Goal: Task Accomplishment & Management: Use online tool/utility

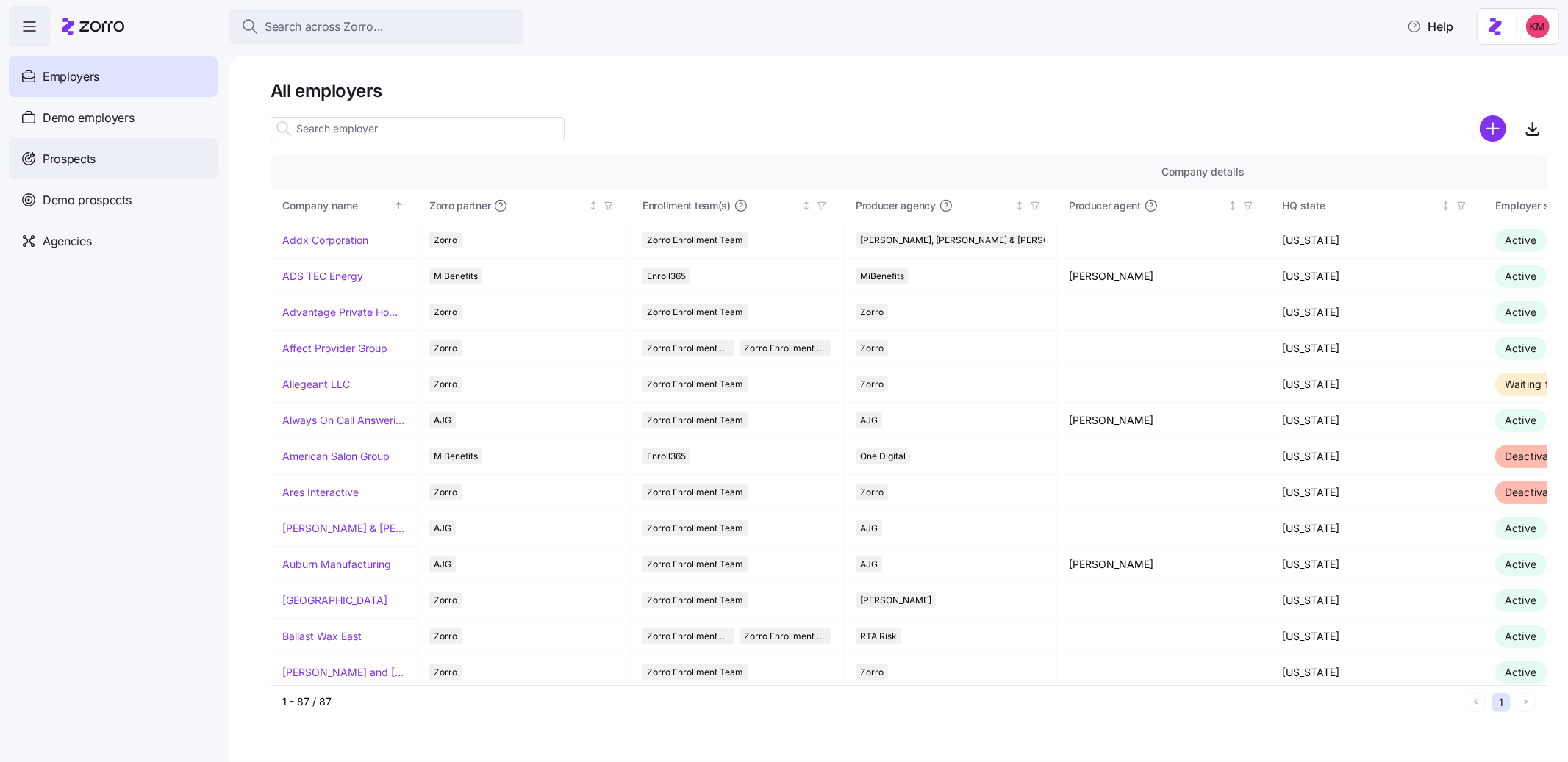
click at [77, 169] on div "Prospects" at bounding box center [113, 159] width 208 height 42
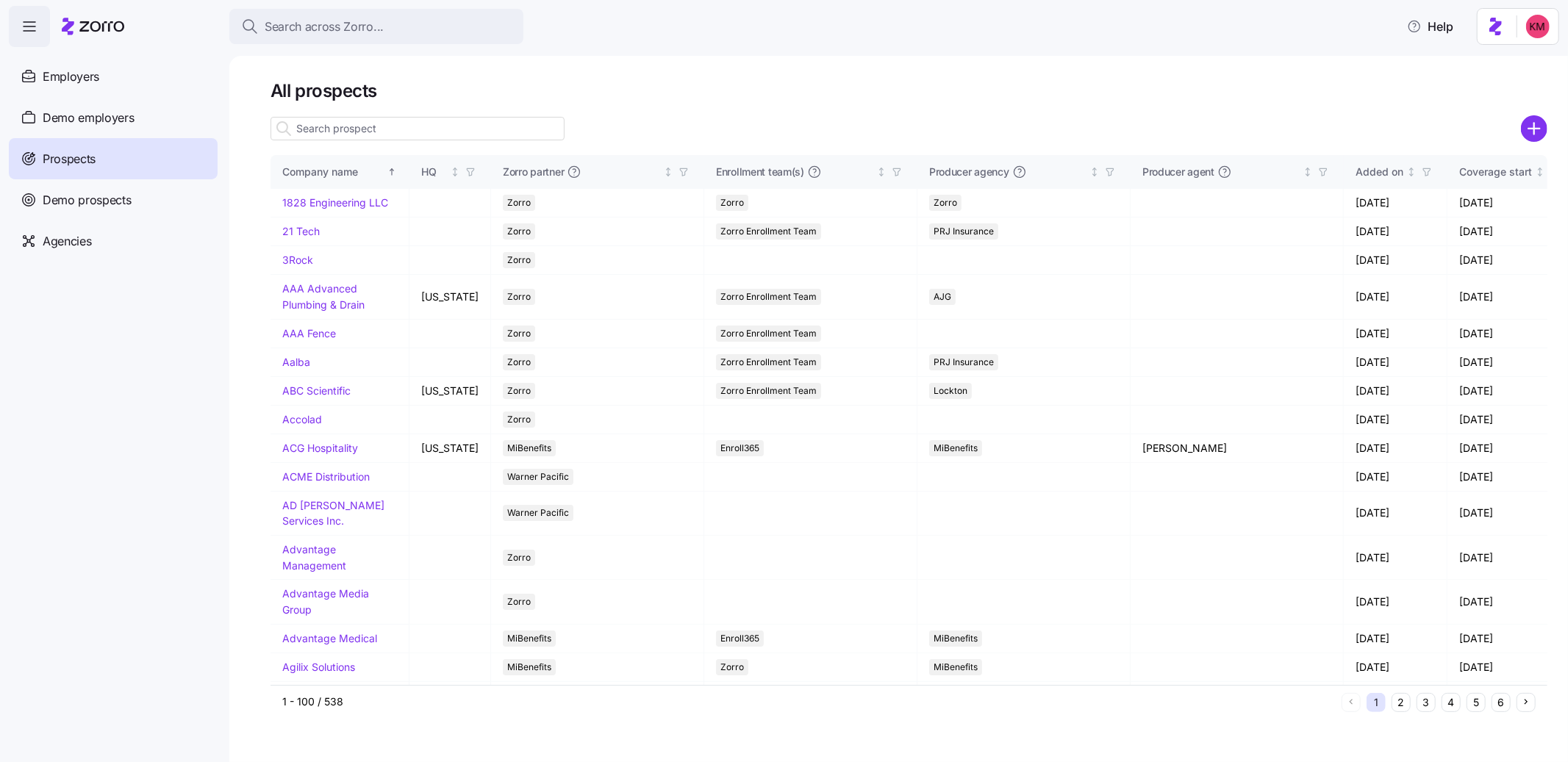
click at [468, 114] on div at bounding box center [418, 128] width 294 height 29
click at [467, 119] on input at bounding box center [418, 129] width 294 height 23
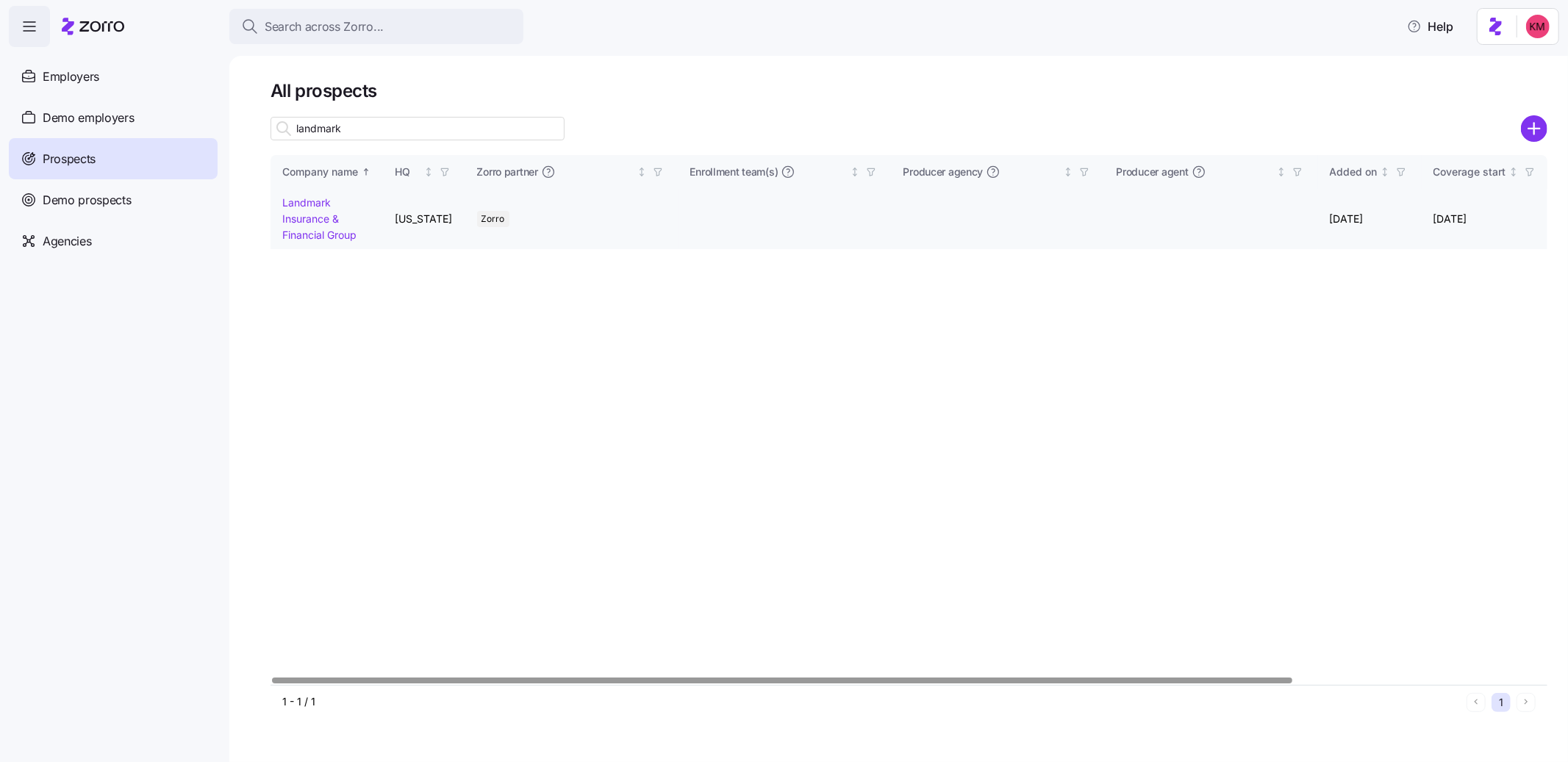
type input "landmark"
click at [311, 202] on link "Landmark Insurance & Financial Group" at bounding box center [319, 217] width 74 height 44
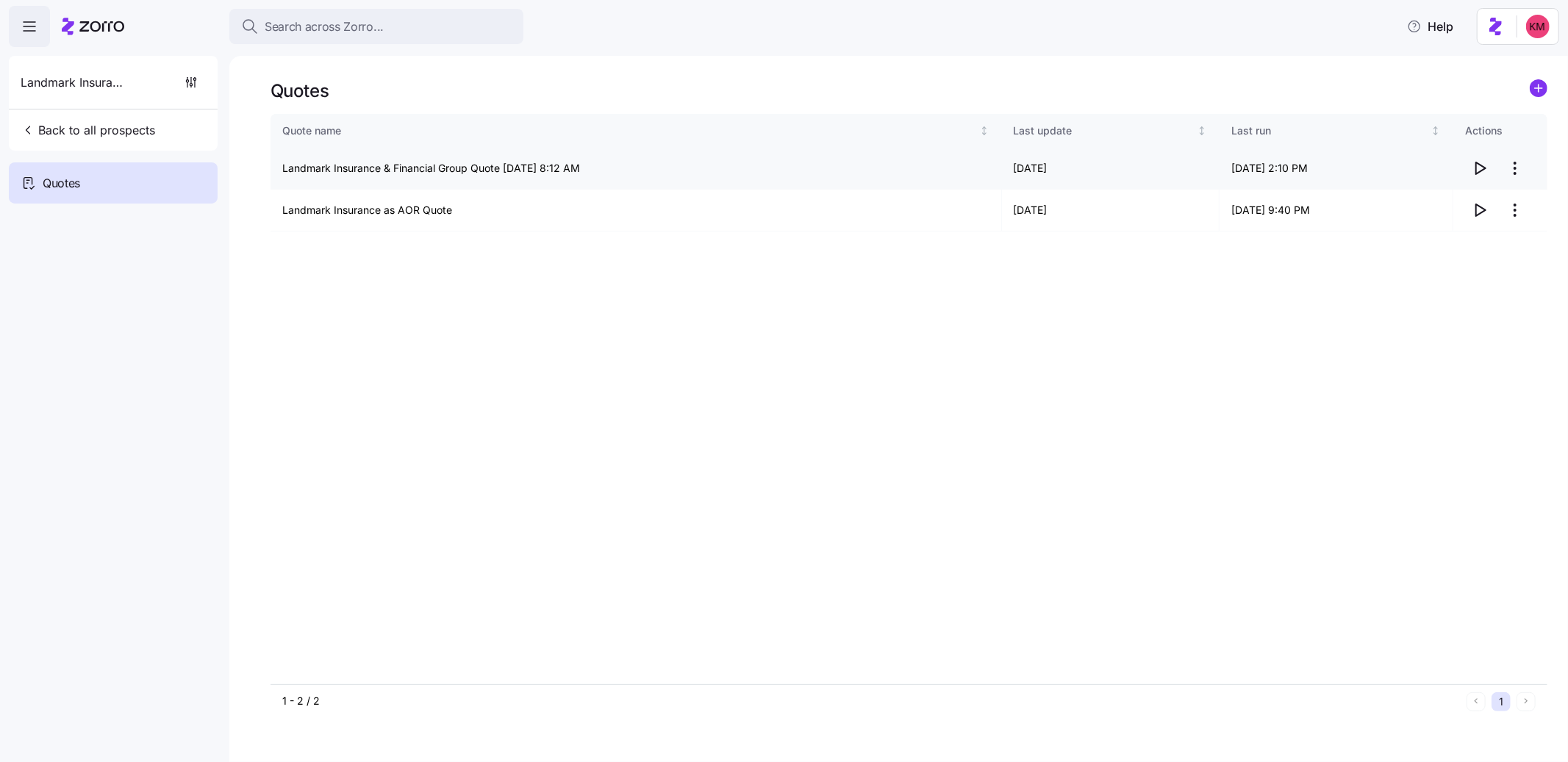
click at [1482, 166] on icon "button" at bounding box center [1482, 169] width 10 height 12
click at [1517, 173] on html "Search across Zorro... Help Landmark Insurance & Financial Group Back to all pr…" at bounding box center [784, 450] width 1568 height 901
click at [1451, 197] on div "Edit quote" at bounding box center [1456, 203] width 135 height 23
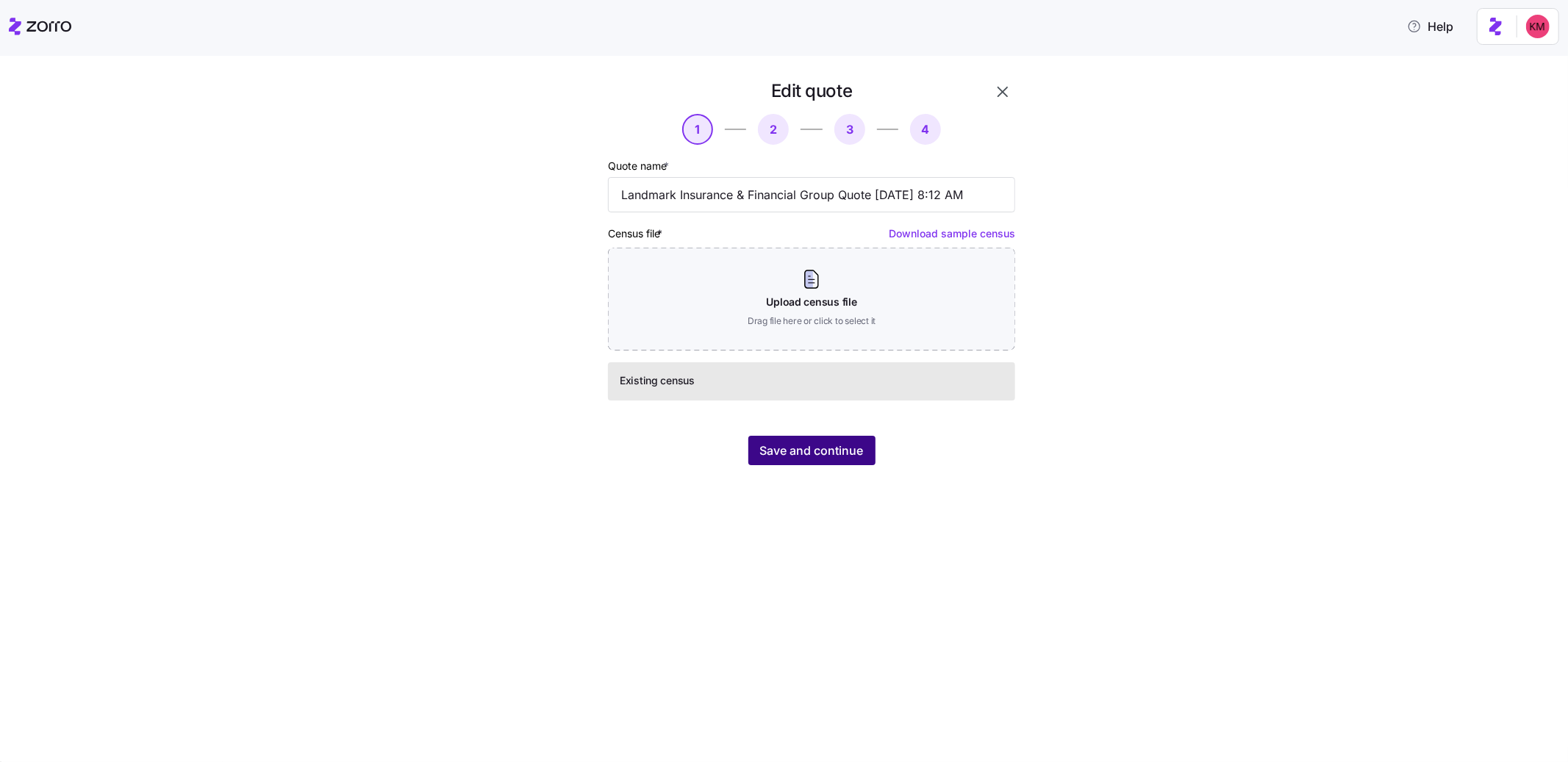
click at [829, 458] on span "Save and continue" at bounding box center [811, 450] width 104 height 17
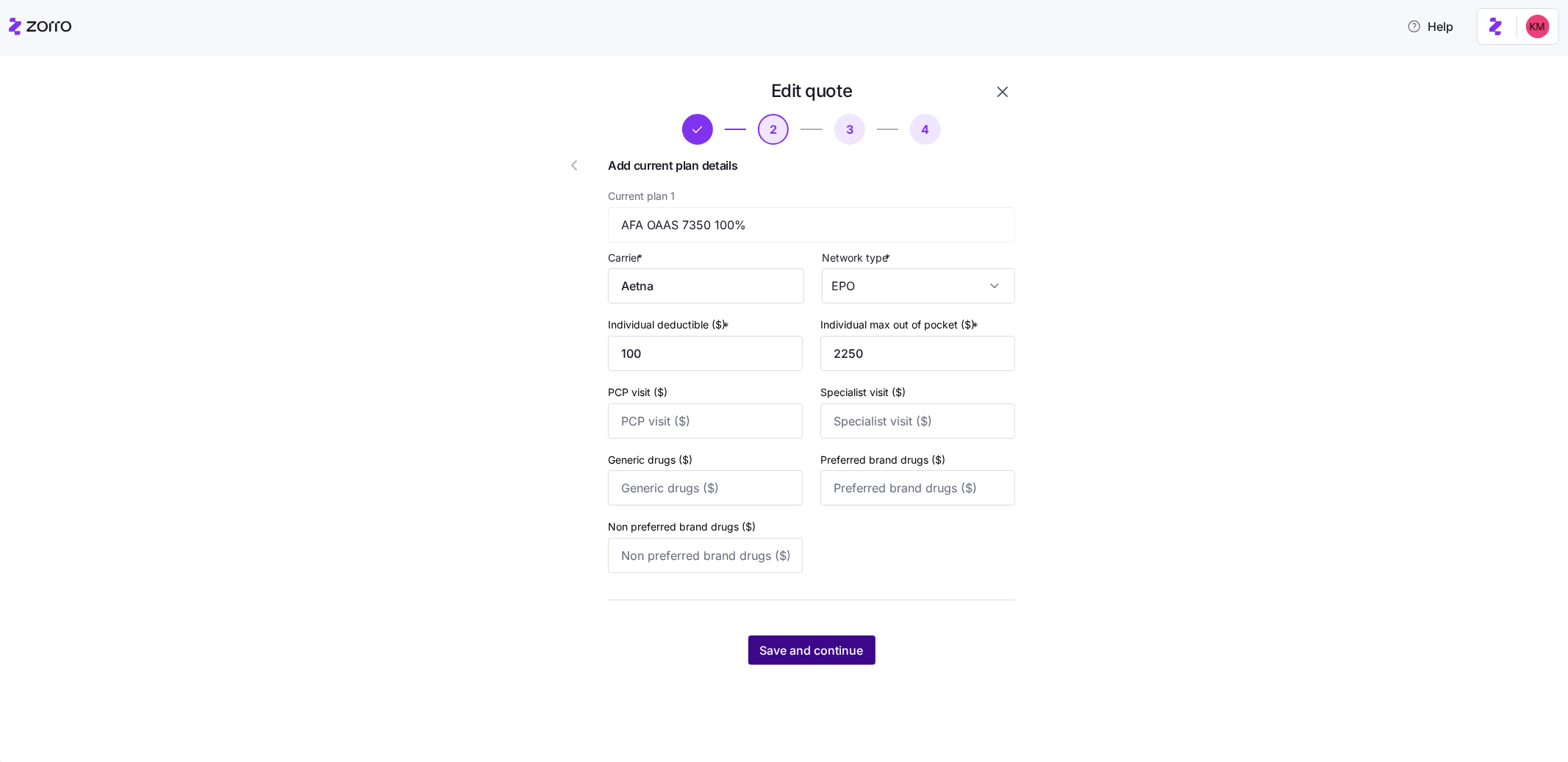
click at [809, 644] on span "Save and continue" at bounding box center [811, 650] width 104 height 17
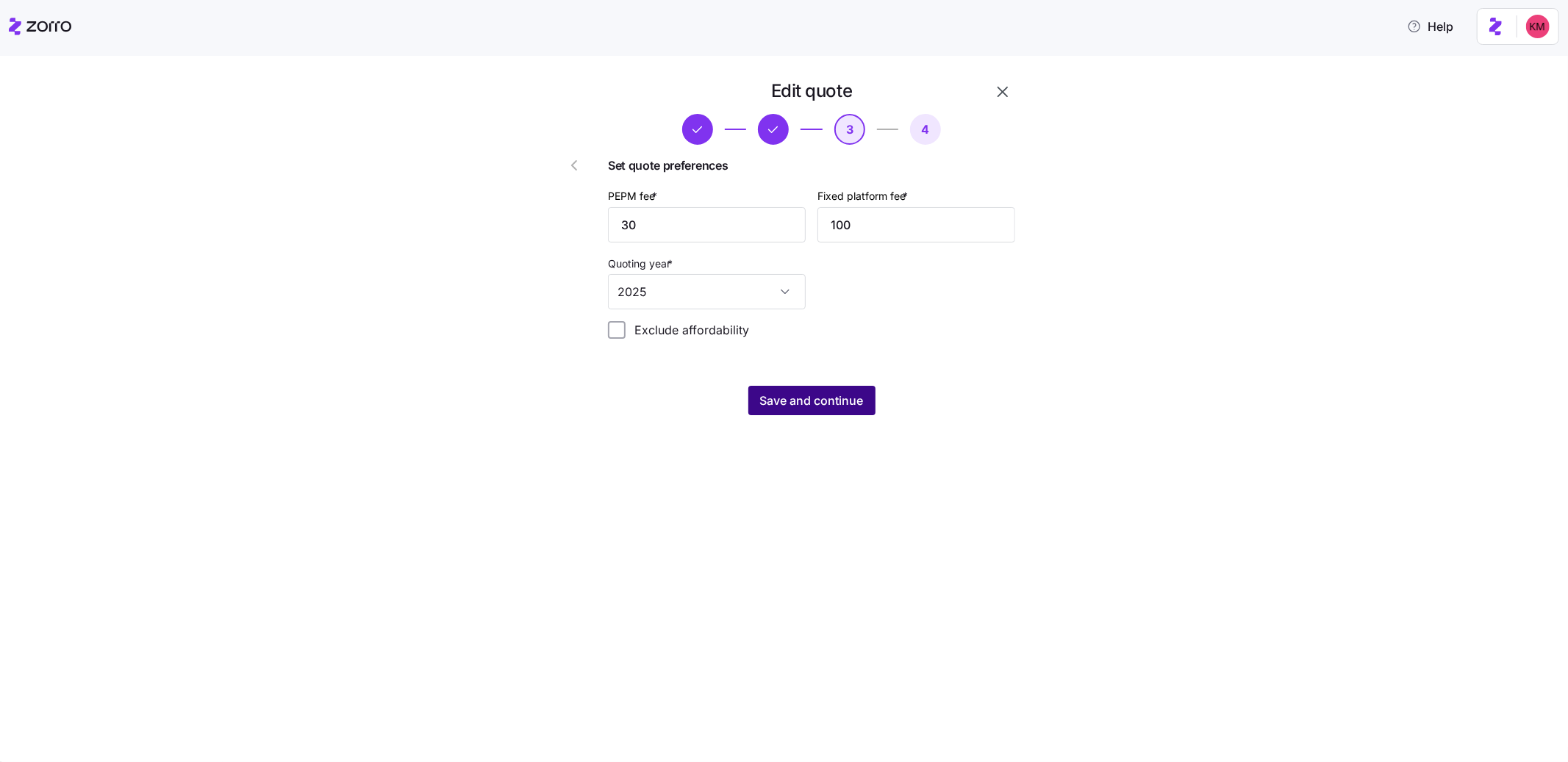
click at [834, 409] on button "Save and continue" at bounding box center [811, 400] width 127 height 29
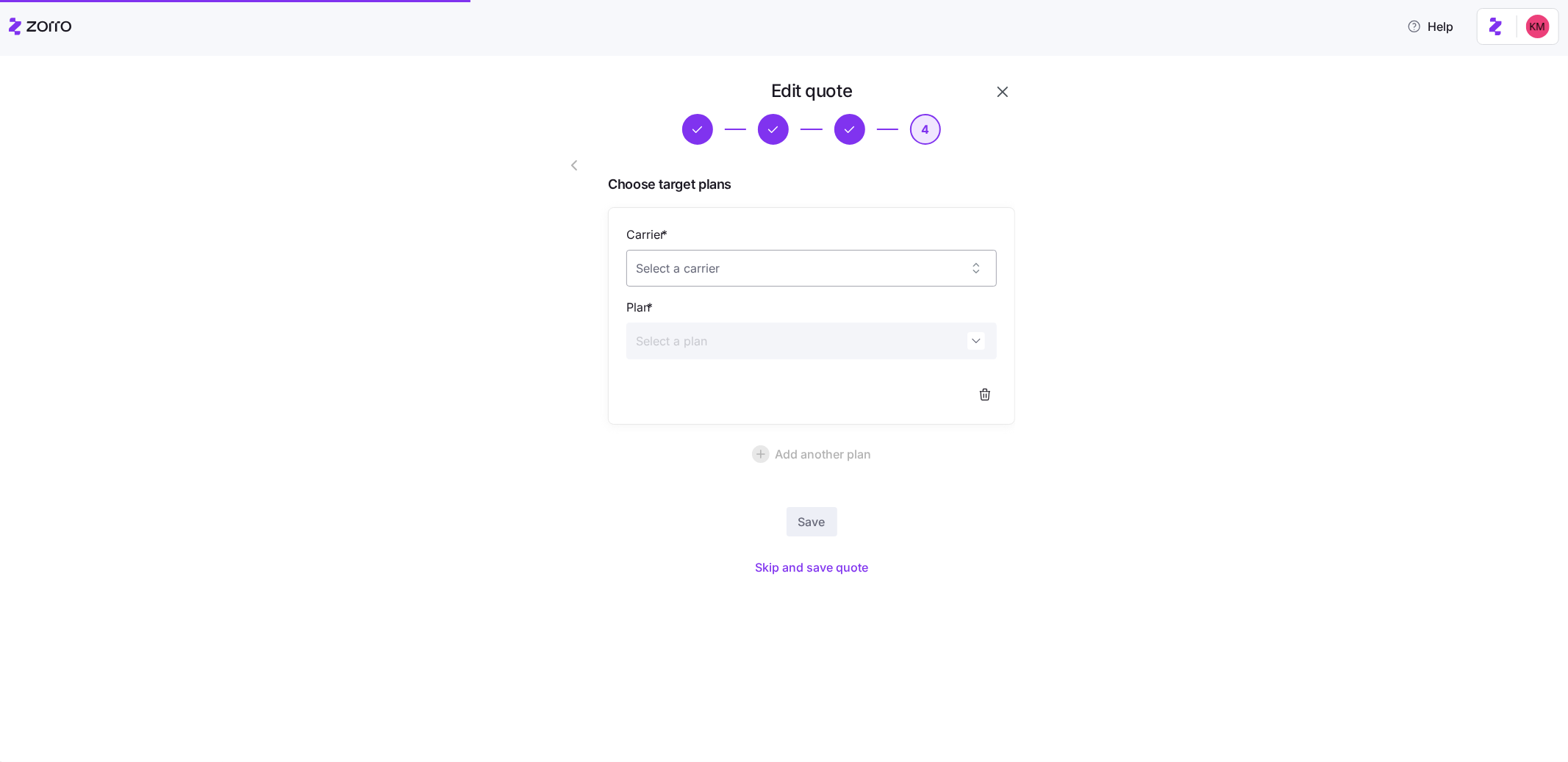
click at [769, 281] on input "Carrier *" at bounding box center [811, 268] width 370 height 37
click at [647, 303] on div "CareFirst BlueCross BlueShield" at bounding box center [811, 313] width 359 height 31
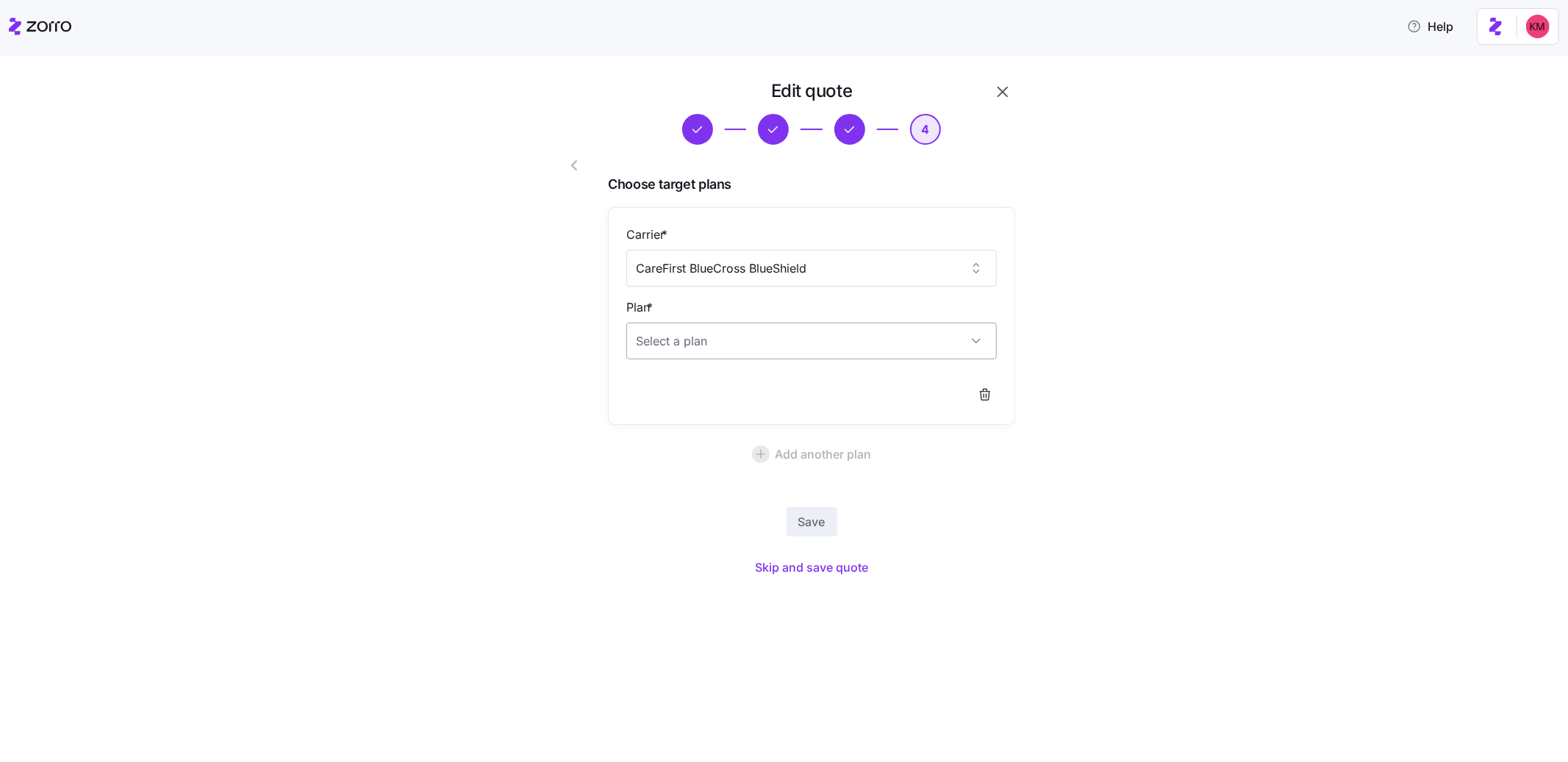
type input "CareFirst BlueCross BlueShield"
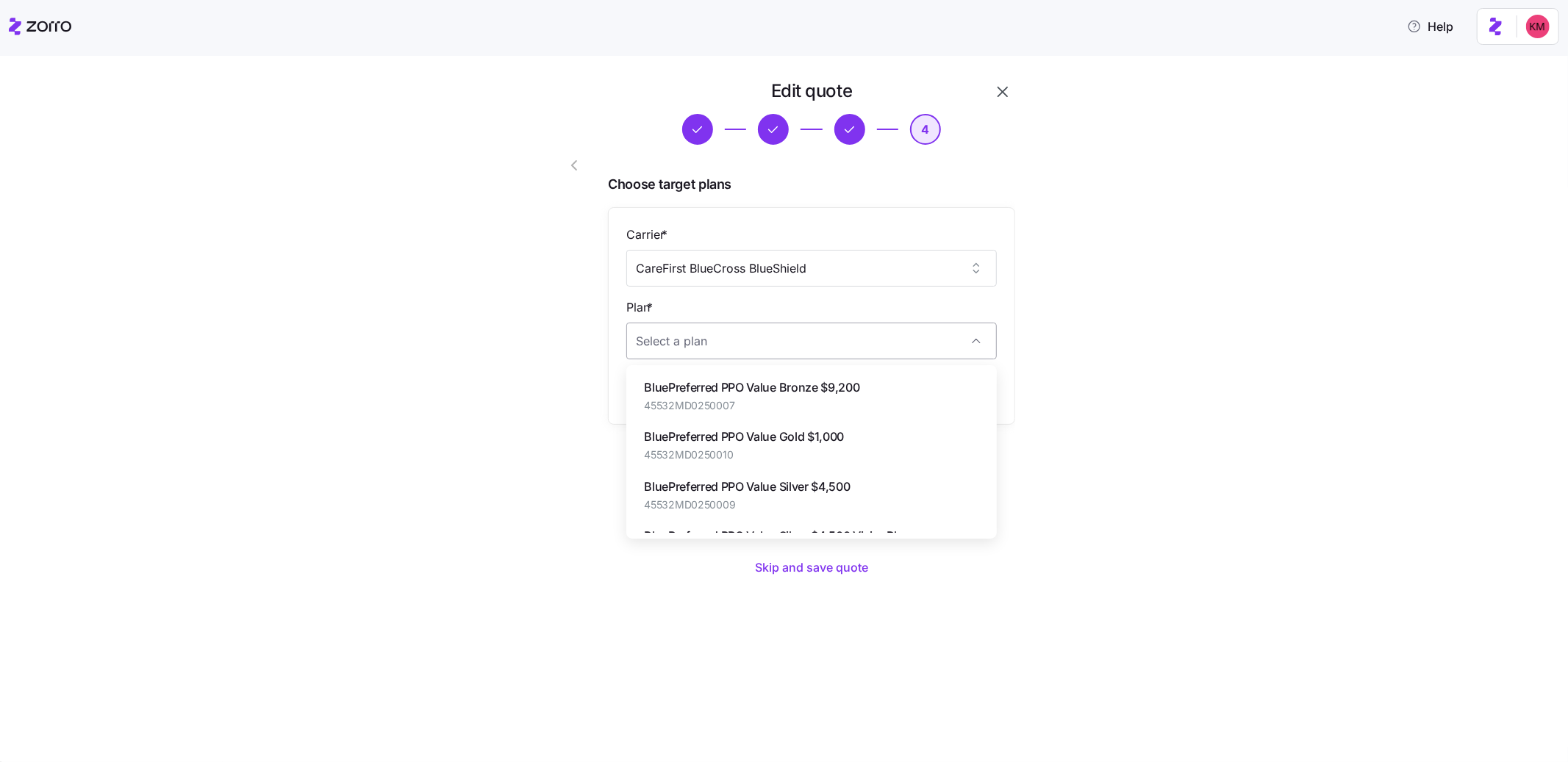
click at [759, 345] on input "Plan *" at bounding box center [811, 341] width 370 height 37
paste input "BlueChoice HMO Bronze $6,100 Virtual Connect"
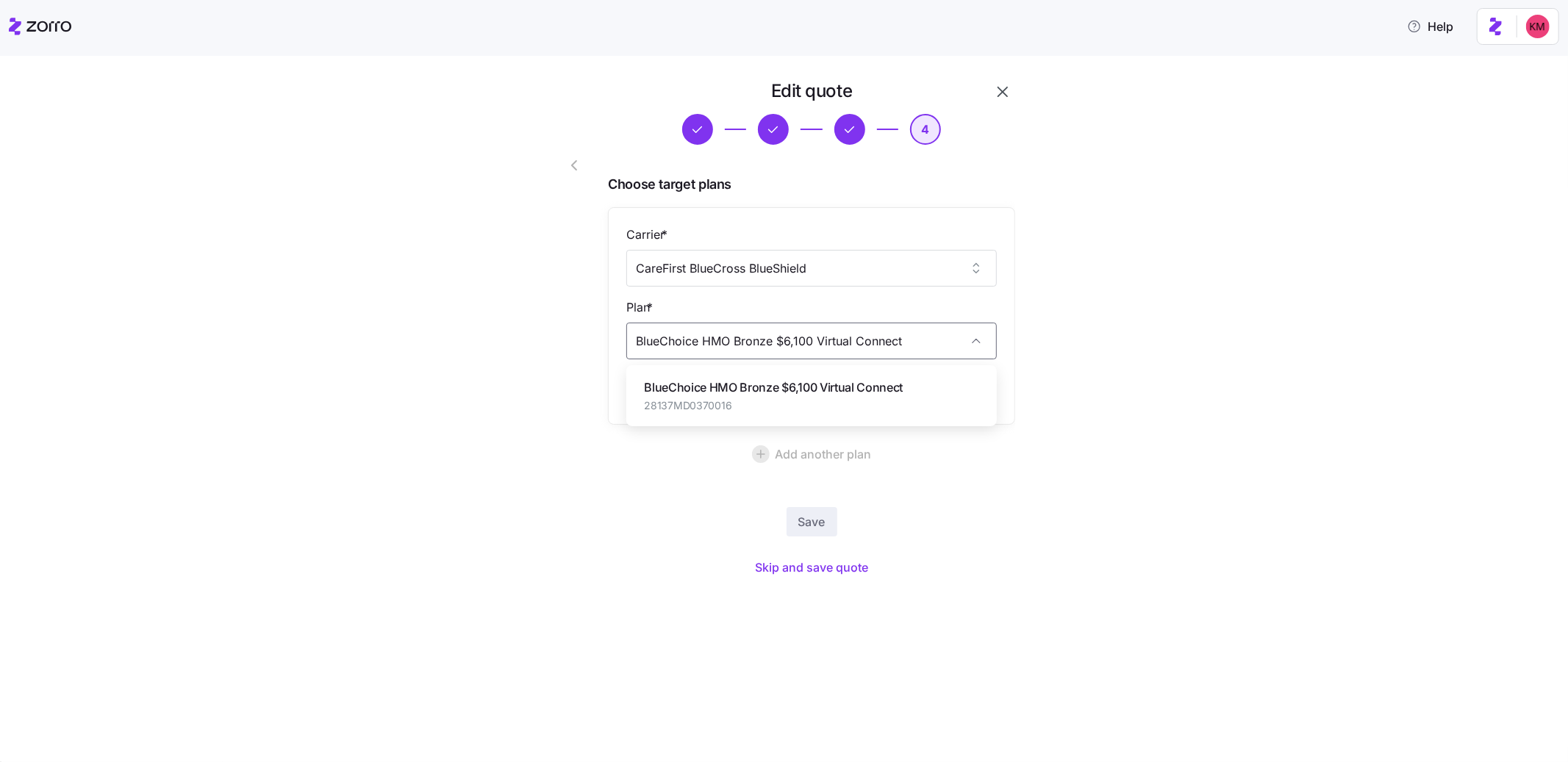
click at [775, 379] on span "BlueChoice HMO Bronze $6,100 Virtual Connect" at bounding box center [774, 388] width 259 height 18
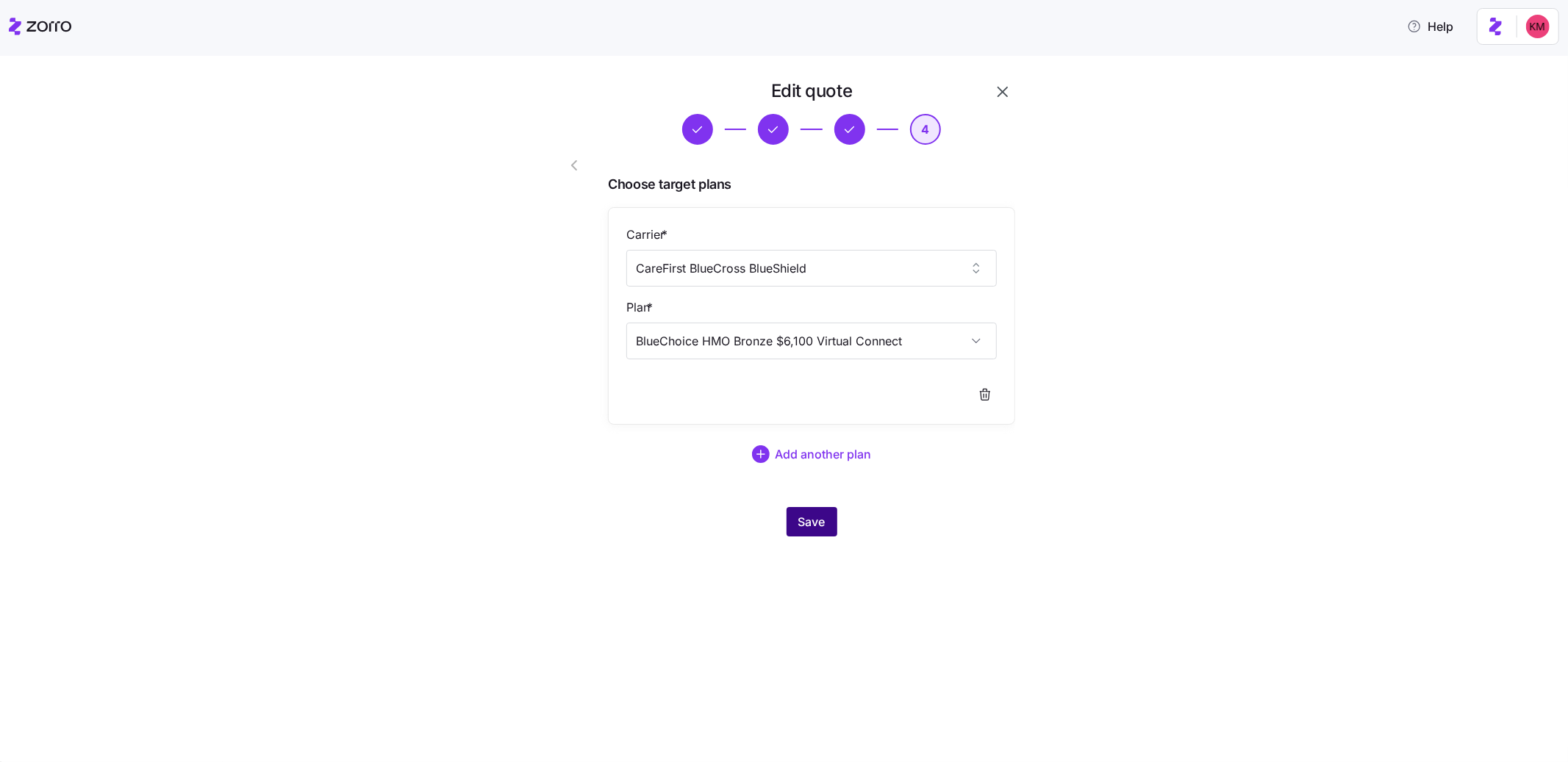
type input "BlueChoice HMO Bronze $6,100 Virtual Connect"
click at [806, 531] on button "Save" at bounding box center [811, 521] width 51 height 29
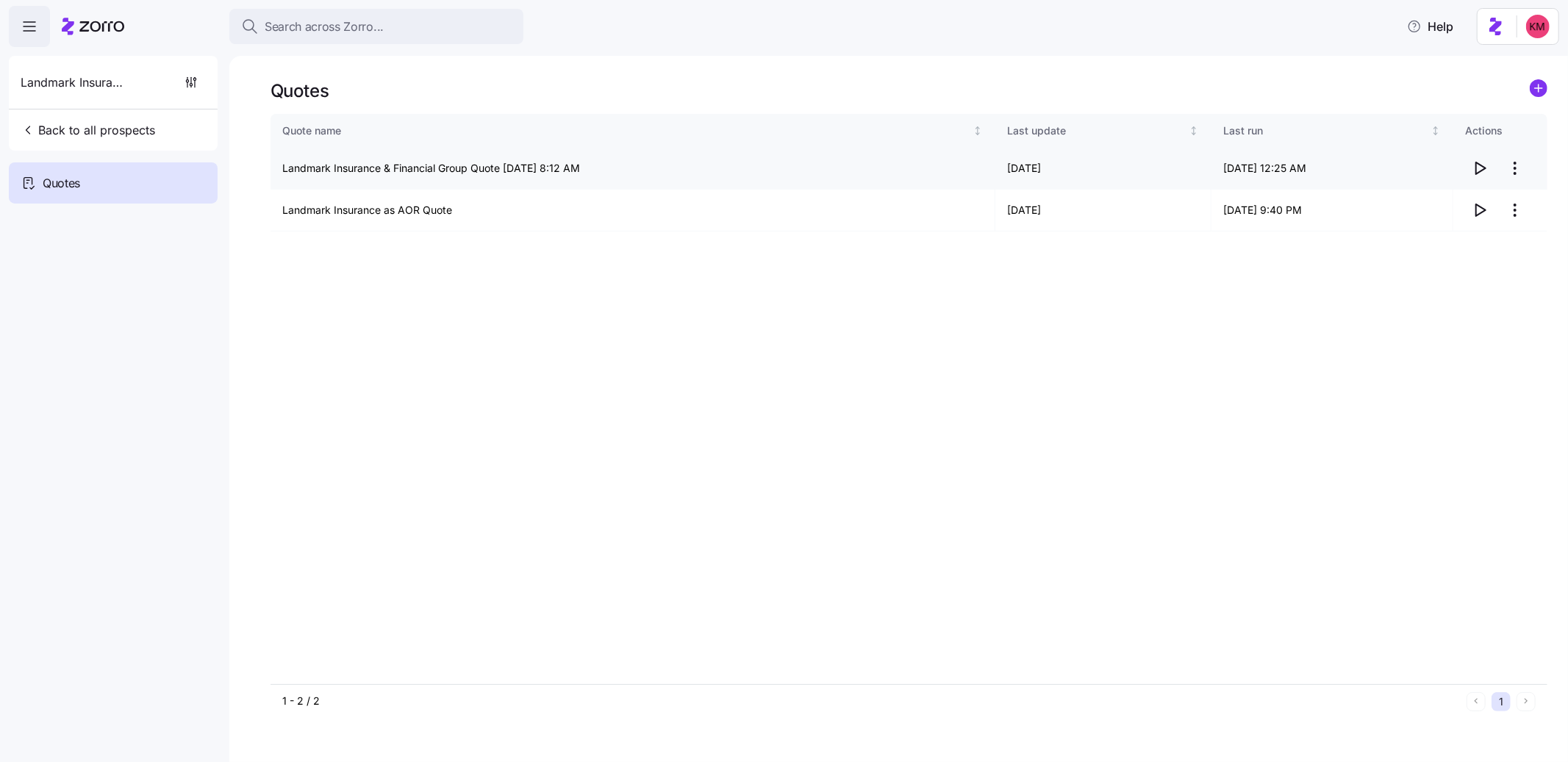
click at [1489, 169] on span "button" at bounding box center [1480, 169] width 28 height 28
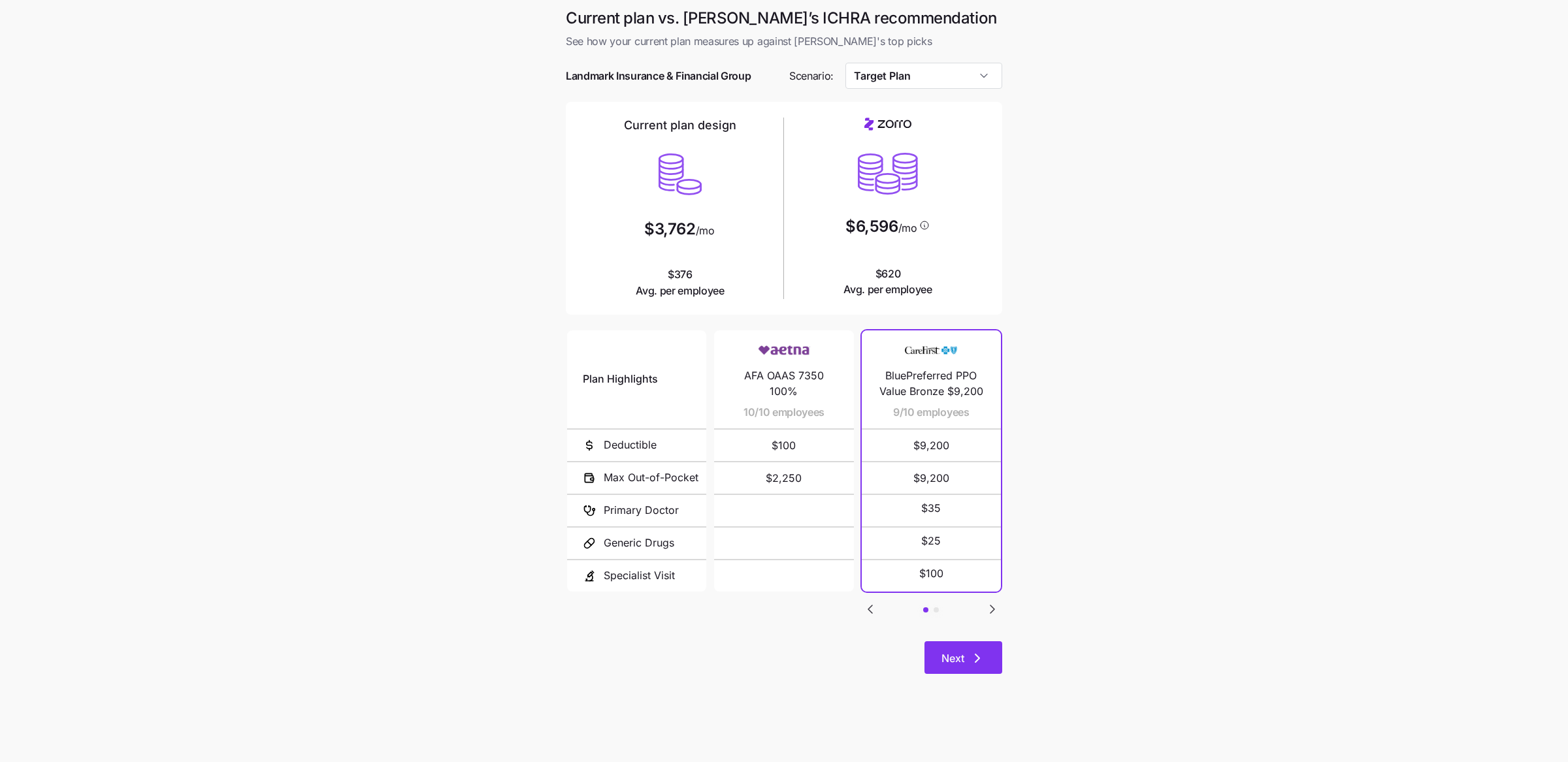
click at [987, 658] on button "Next" at bounding box center [963, 657] width 77 height 32
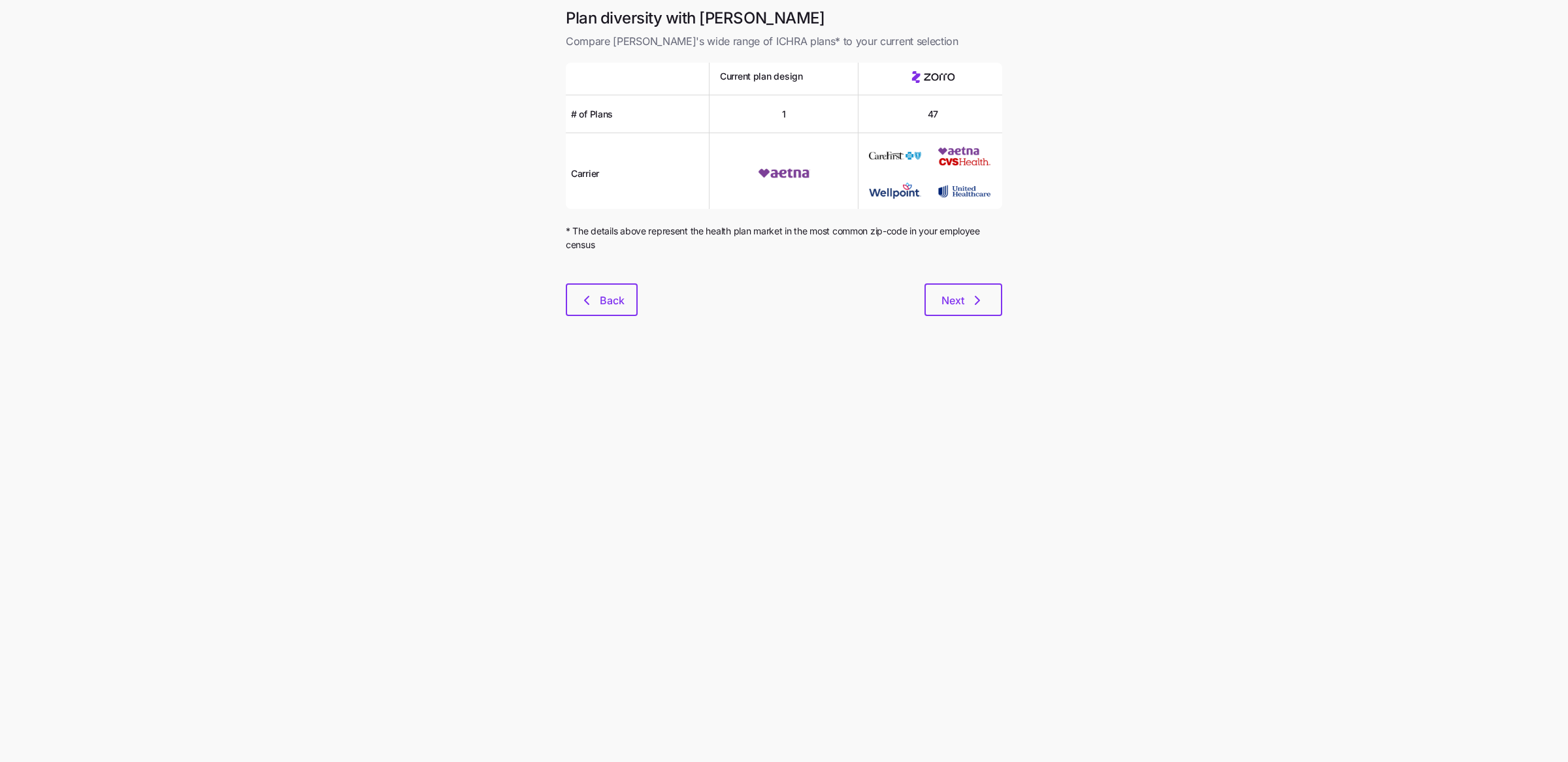
click at [964, 261] on div at bounding box center [784, 260] width 436 height 15
click at [961, 283] on div "Next" at bounding box center [820, 299] width 365 height 32
click at [959, 296] on span "Next" at bounding box center [953, 300] width 23 height 15
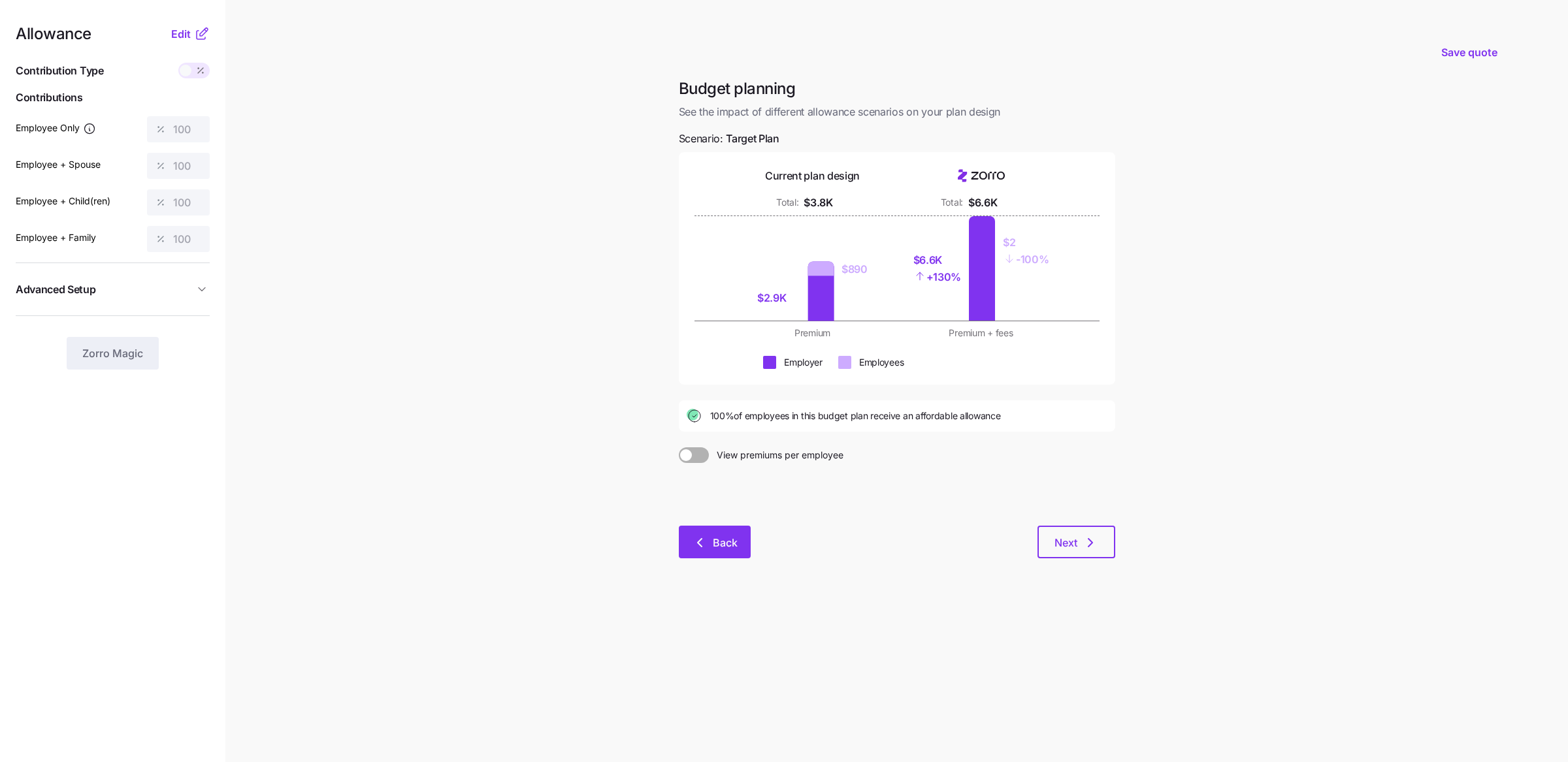
click at [701, 530] on button "Back" at bounding box center [714, 542] width 72 height 32
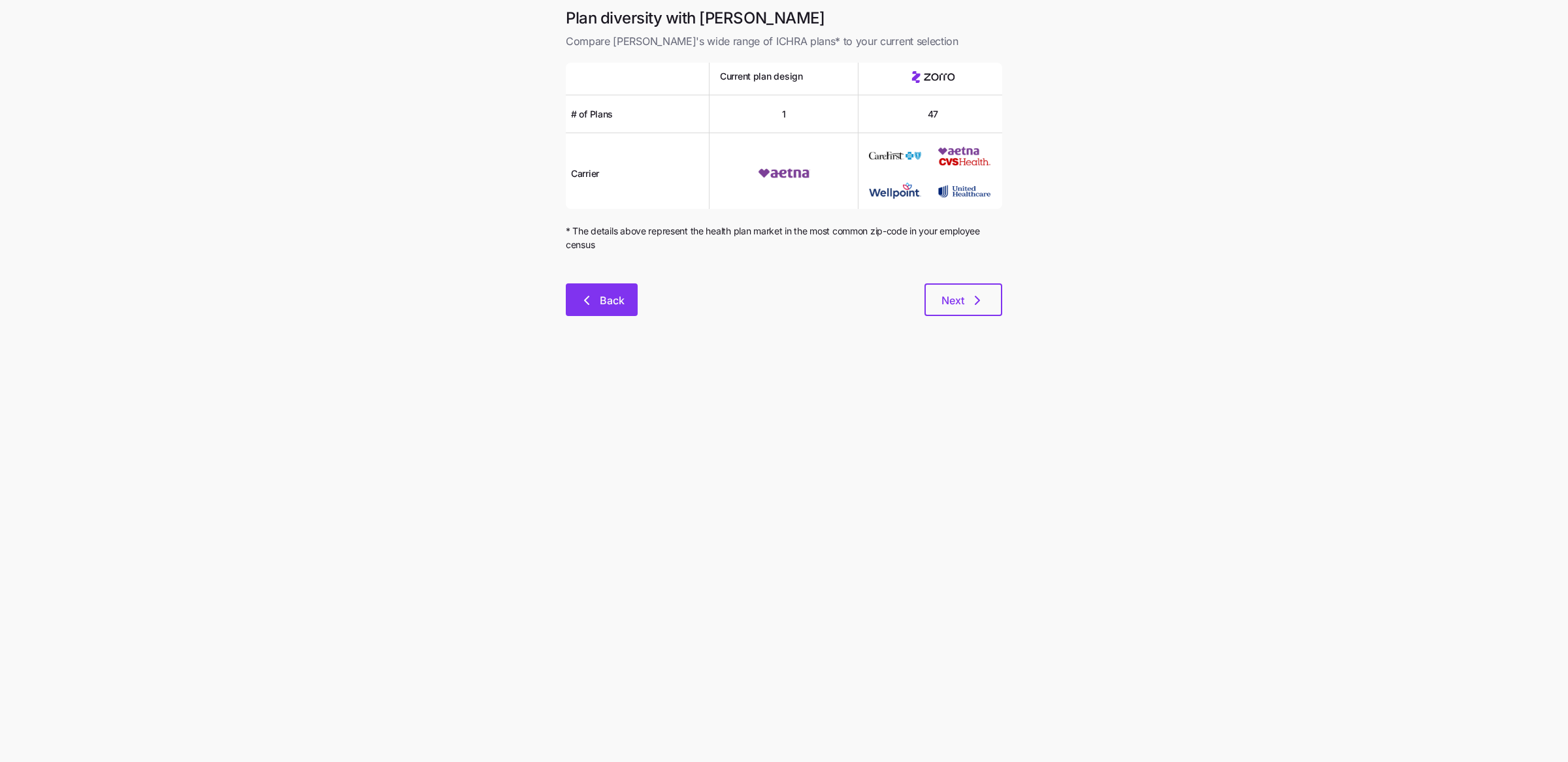
click at [602, 307] on span "Back" at bounding box center [612, 300] width 25 height 15
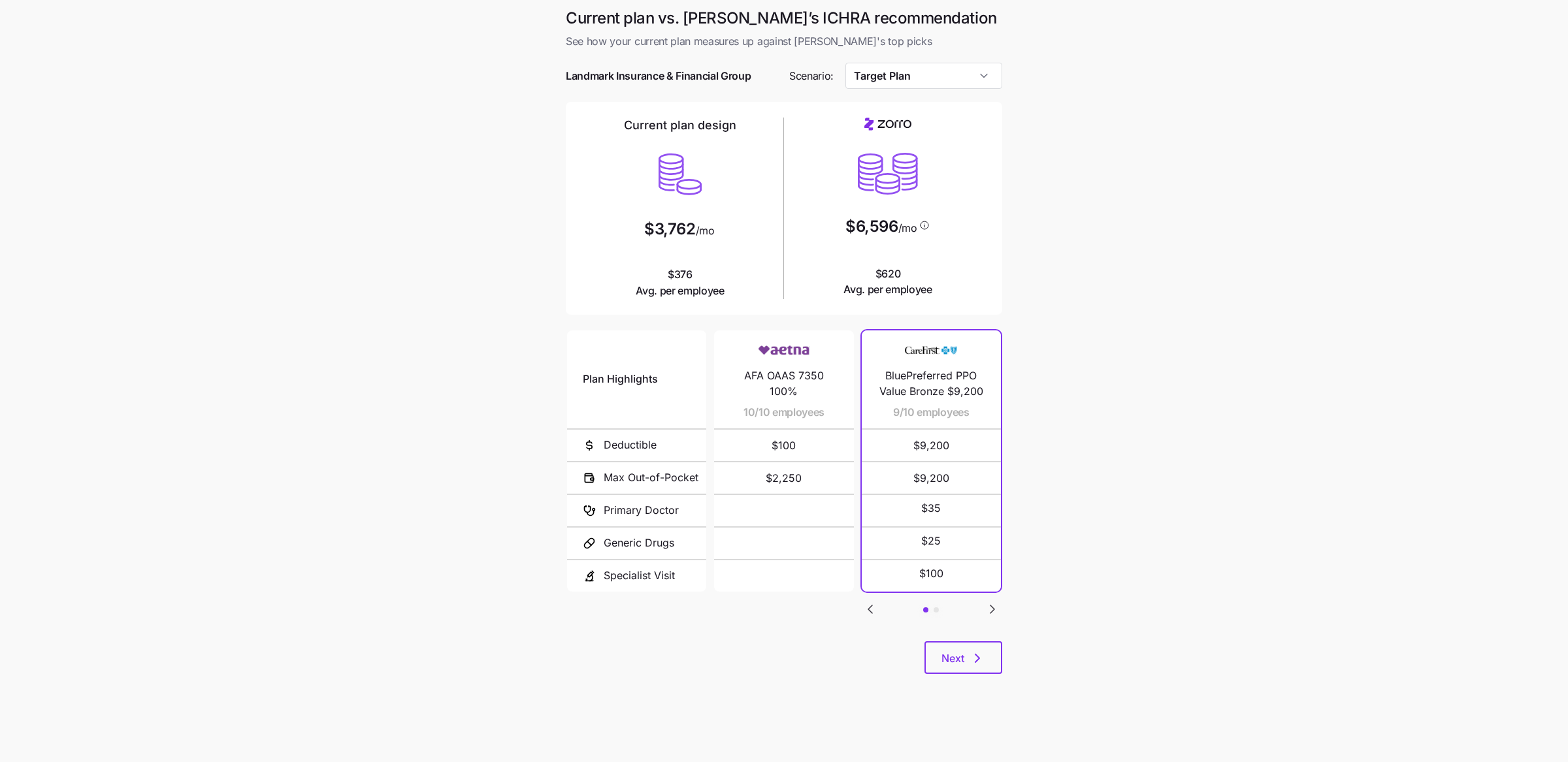
drag, startPoint x: 1181, startPoint y: 300, endPoint x: 1096, endPoint y: 419, distance: 146.2
click at [1181, 302] on main "Current plan vs. Zorro’s ICHRA recommendation See how your current plan measure…" at bounding box center [784, 381] width 1568 height 762
click at [953, 652] on span "Next" at bounding box center [953, 658] width 23 height 15
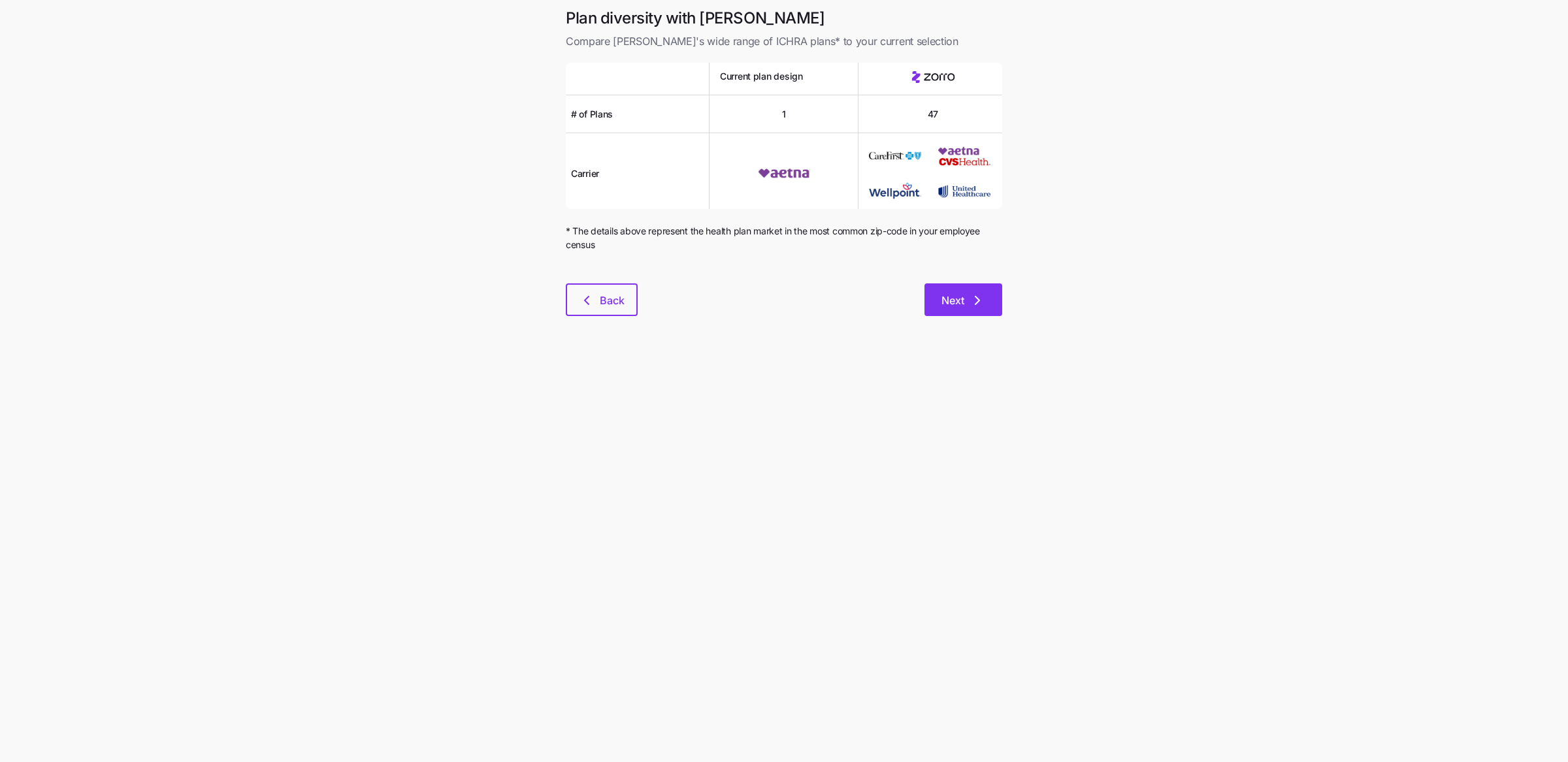
click at [959, 290] on button "Next" at bounding box center [963, 299] width 77 height 32
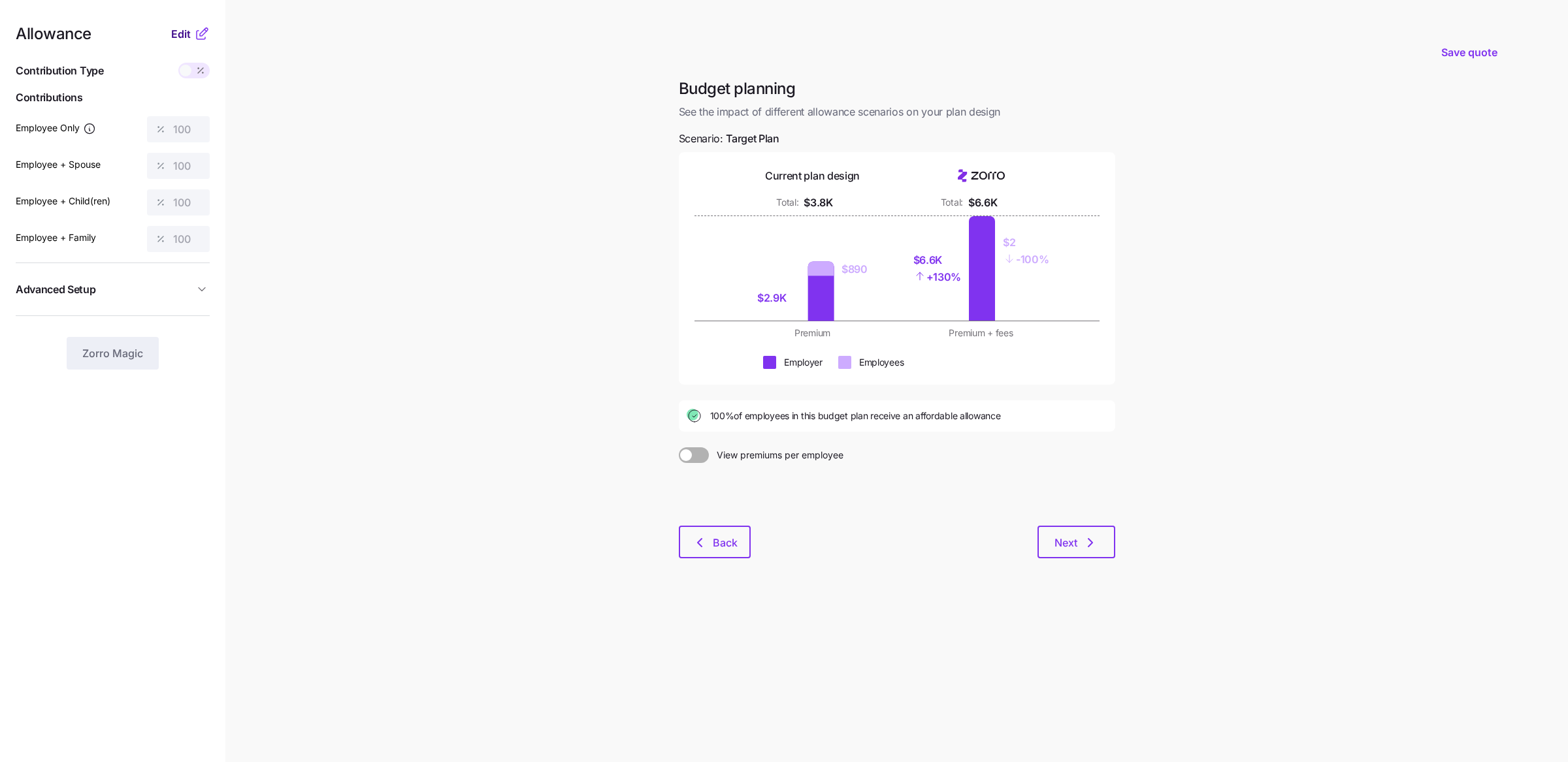
click at [188, 26] on span "Edit" at bounding box center [181, 33] width 20 height 15
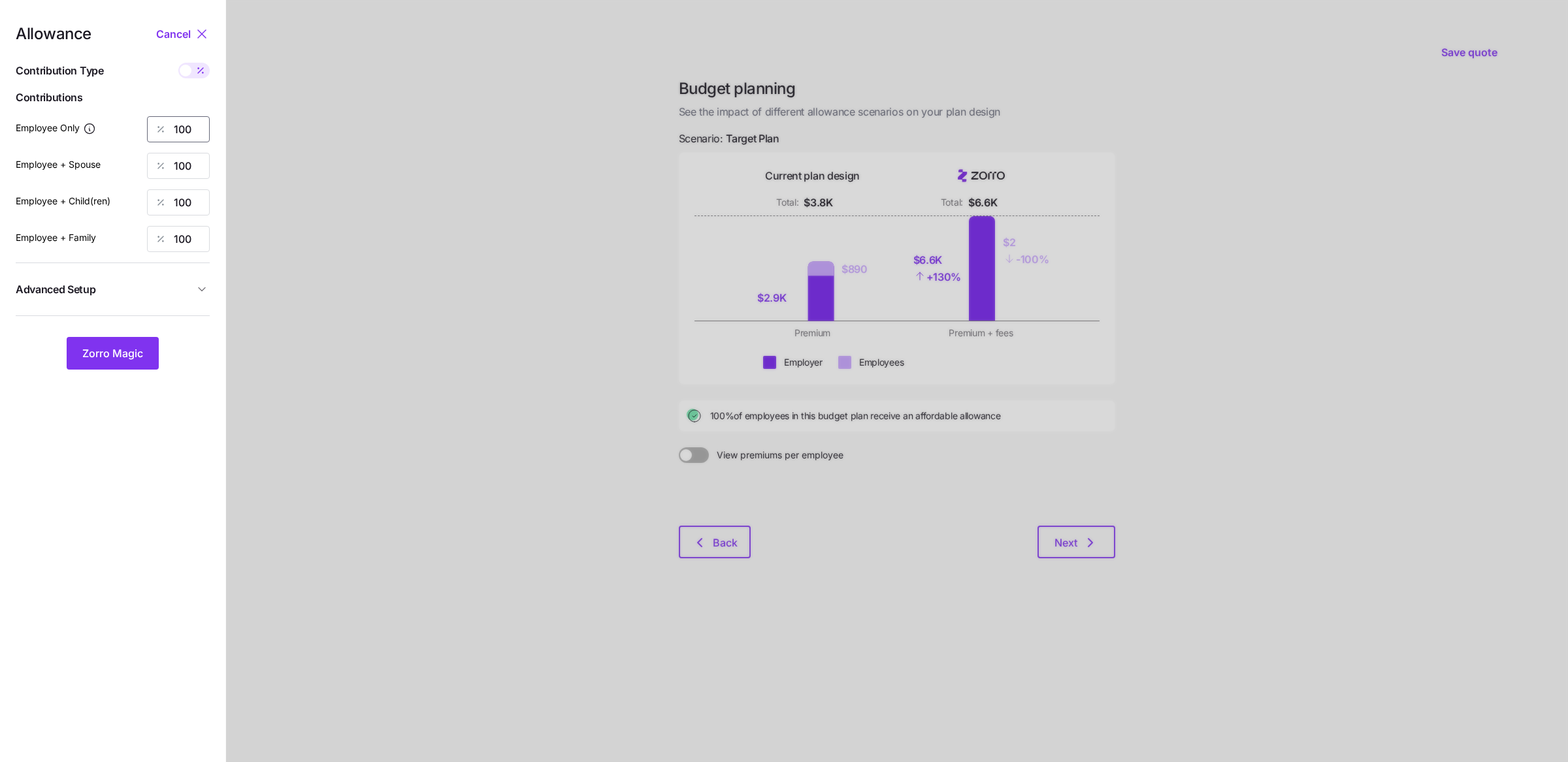
click at [180, 125] on input "100" at bounding box center [178, 129] width 63 height 26
type input "85"
type input "0"
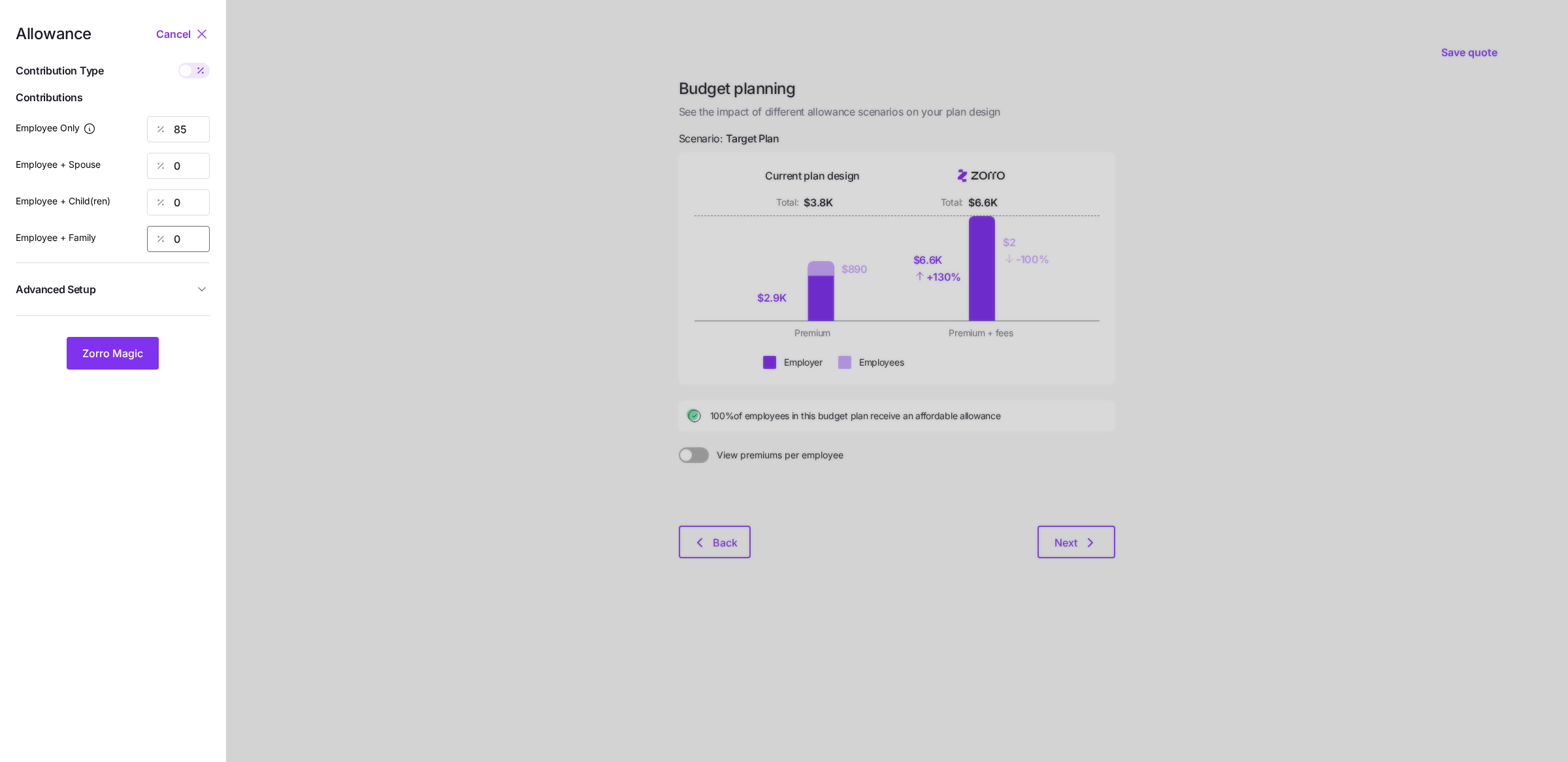
type input "0"
click at [117, 293] on span "Advanced Setup" at bounding box center [105, 290] width 179 height 16
click at [150, 429] on button "Zorro Magic" at bounding box center [112, 422] width 92 height 32
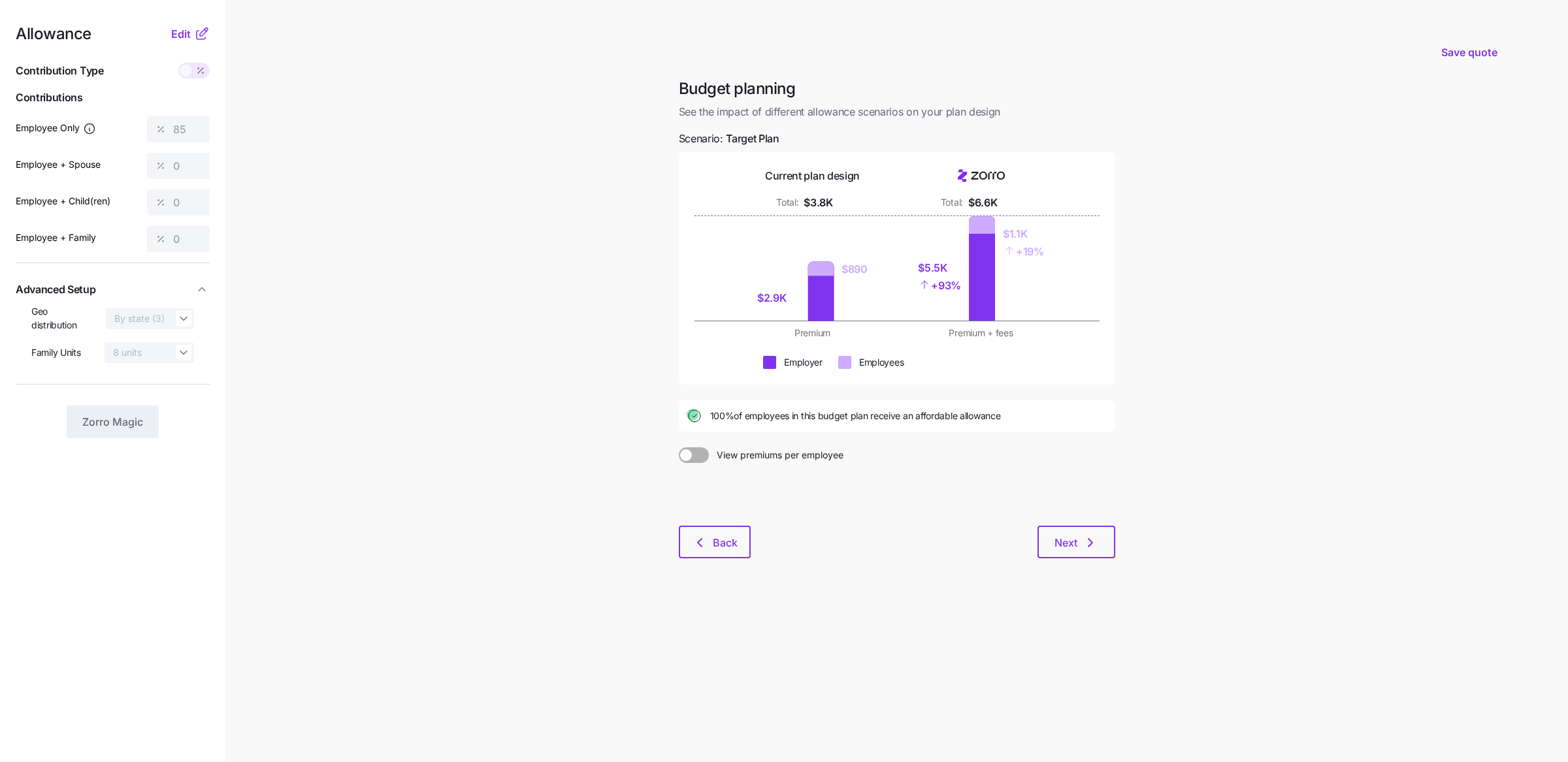
click at [939, 530] on div "Next" at bounding box center [933, 542] width 365 height 32
click at [1077, 547] on span "Next" at bounding box center [1066, 542] width 23 height 15
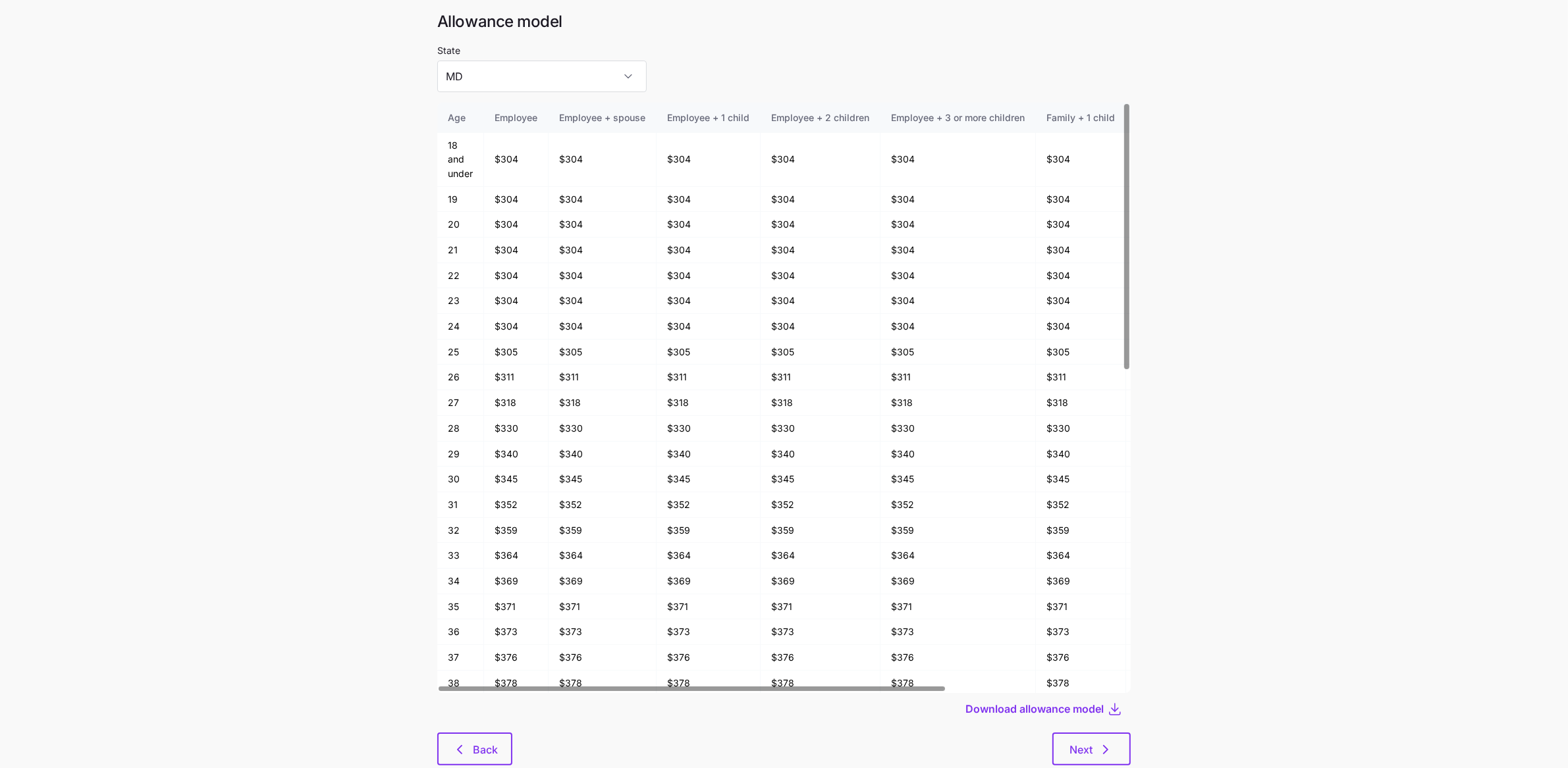
scroll to position [70, 0]
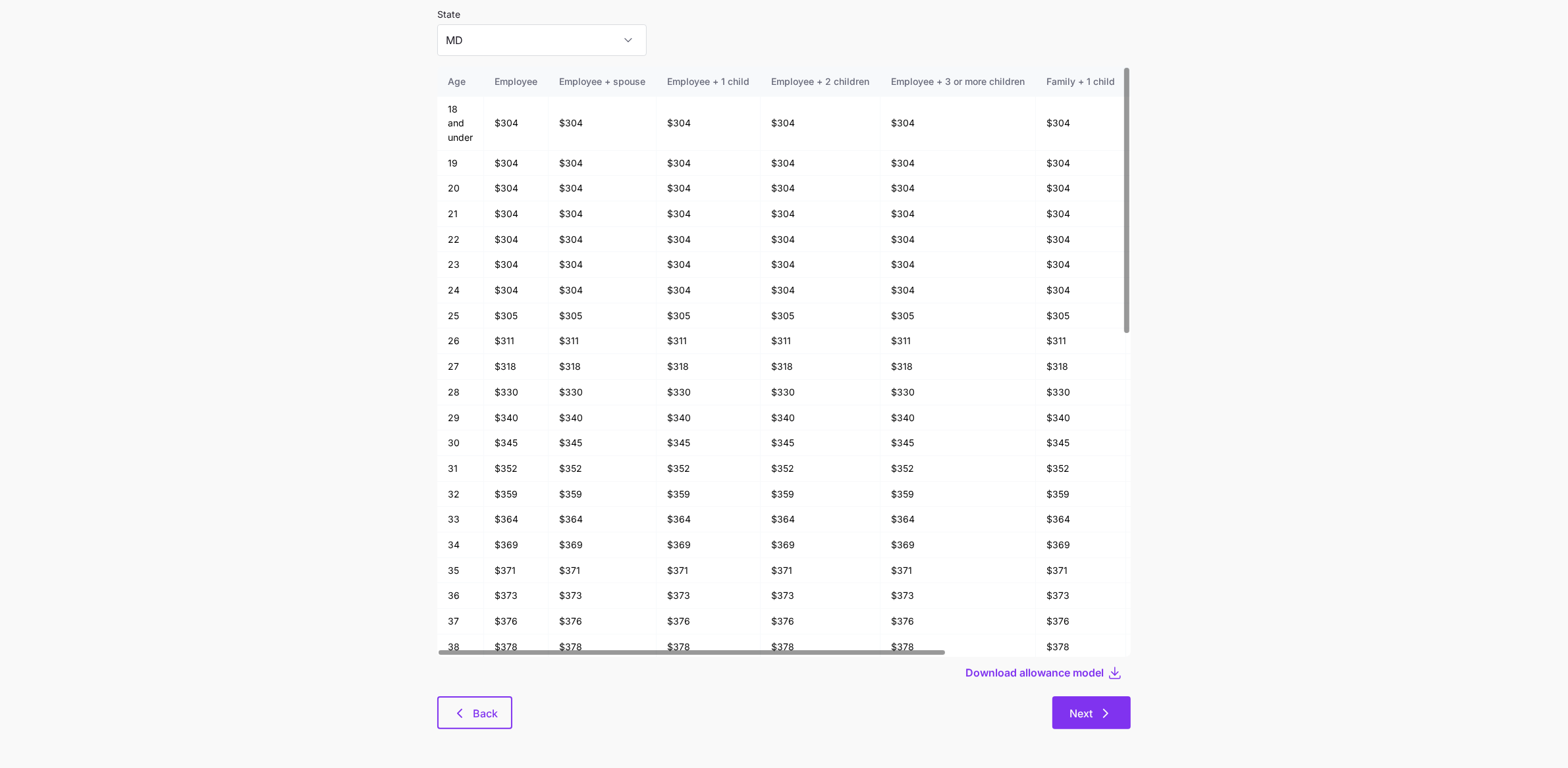
click at [1085, 719] on span "Next" at bounding box center [1081, 713] width 23 height 16
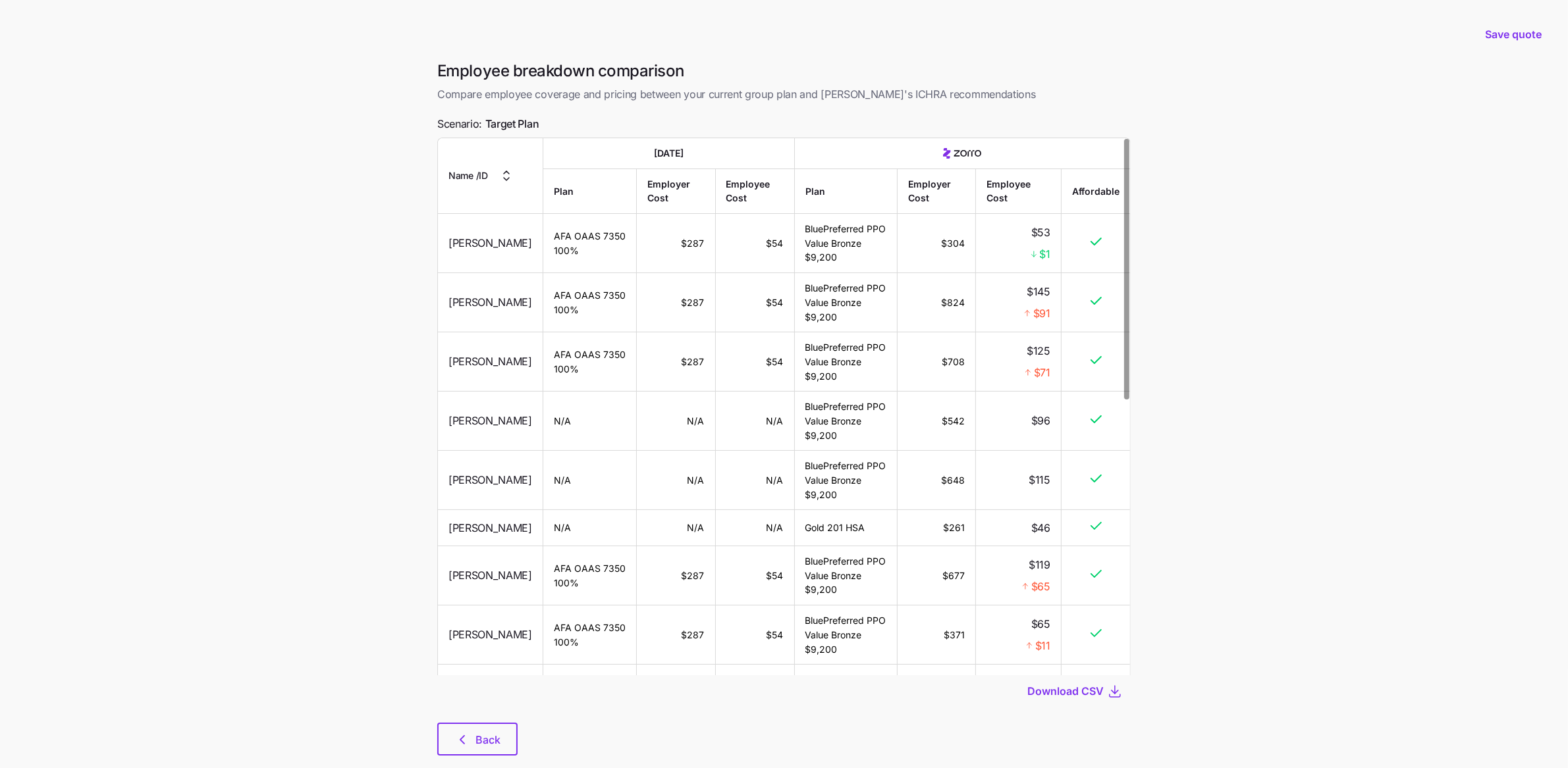
scroll to position [26, 0]
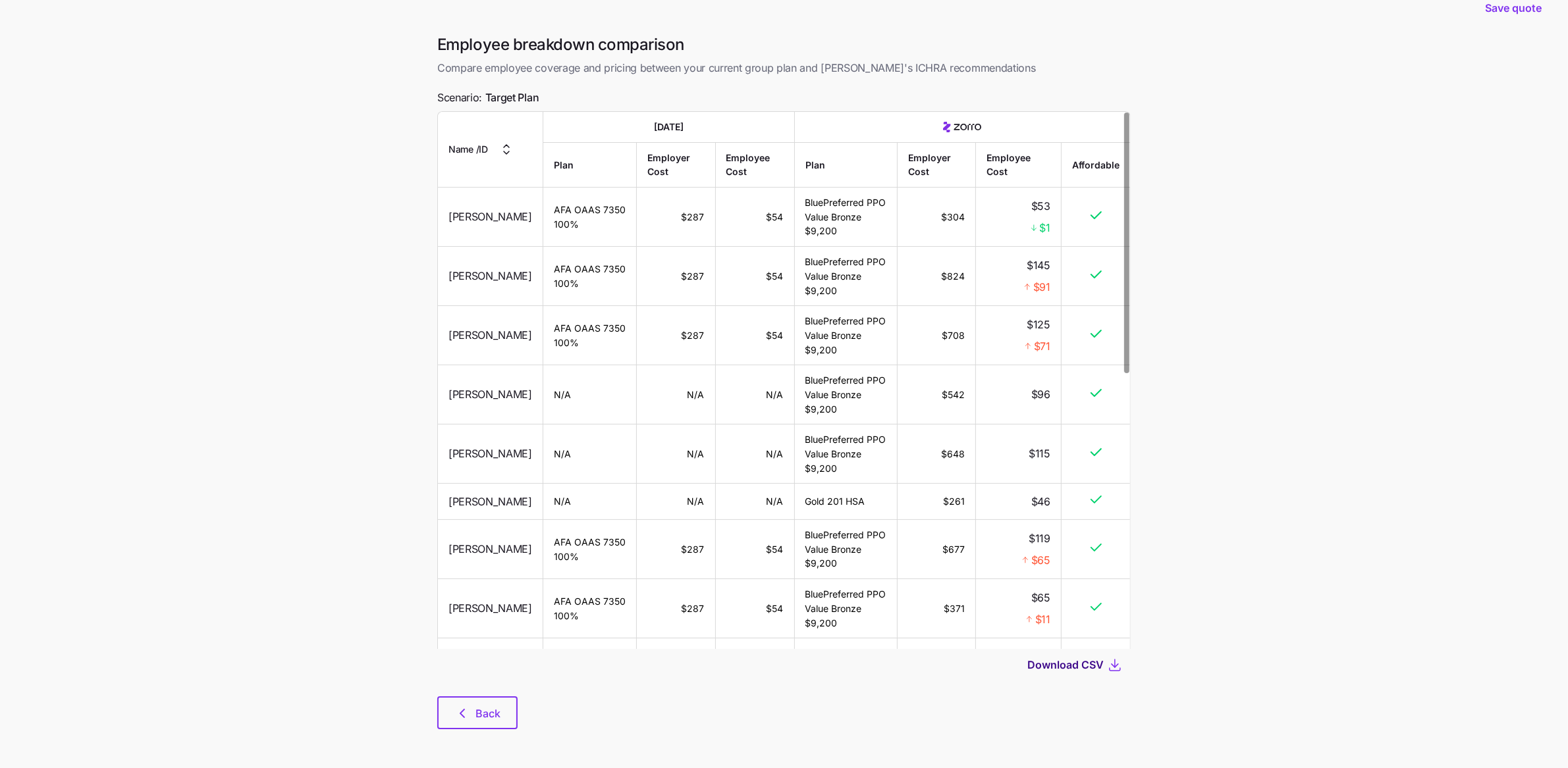
click at [1063, 663] on span "Download CSV" at bounding box center [1065, 665] width 77 height 16
click at [353, 123] on main "Save quote Employee breakdown comparison Compare employee coverage and pricing …" at bounding box center [784, 371] width 1568 height 795
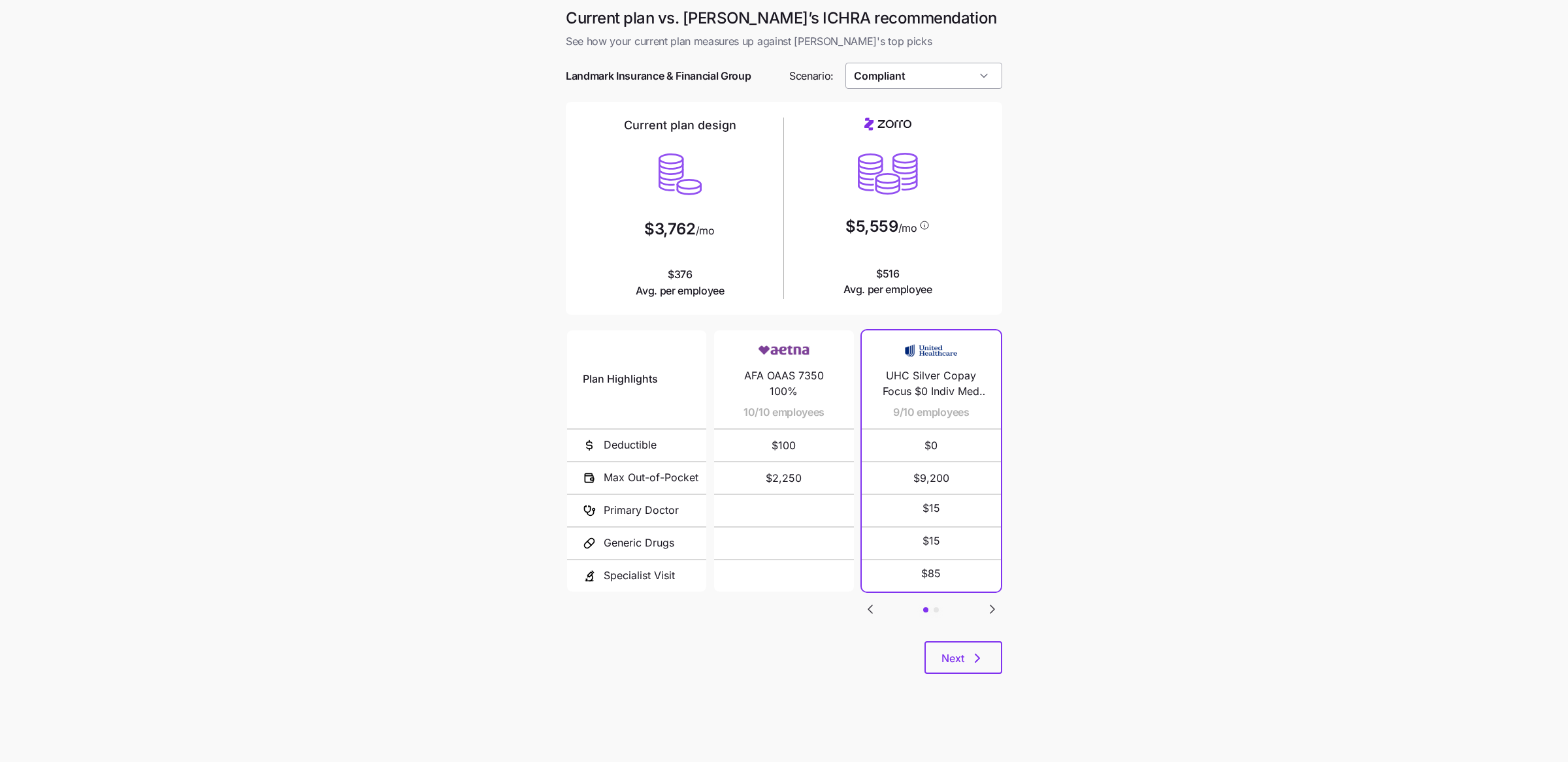
click at [977, 79] on input "Compliant" at bounding box center [924, 75] width 157 height 26
click at [919, 210] on div "Target Plan" at bounding box center [923, 210] width 147 height 25
type input "Target Plan"
click at [992, 671] on button "Next" at bounding box center [963, 657] width 77 height 32
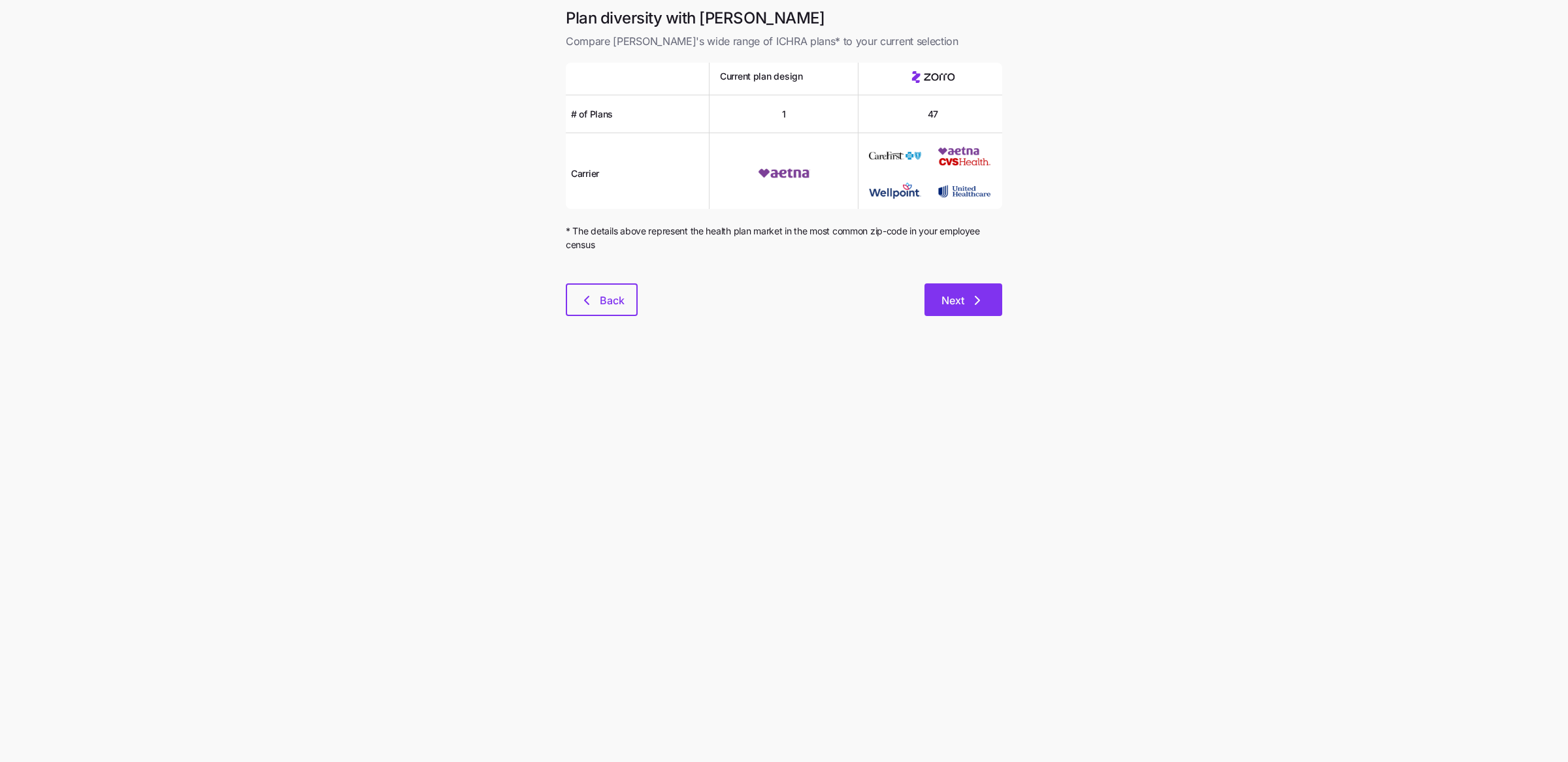
click at [990, 312] on button "Next" at bounding box center [963, 299] width 77 height 32
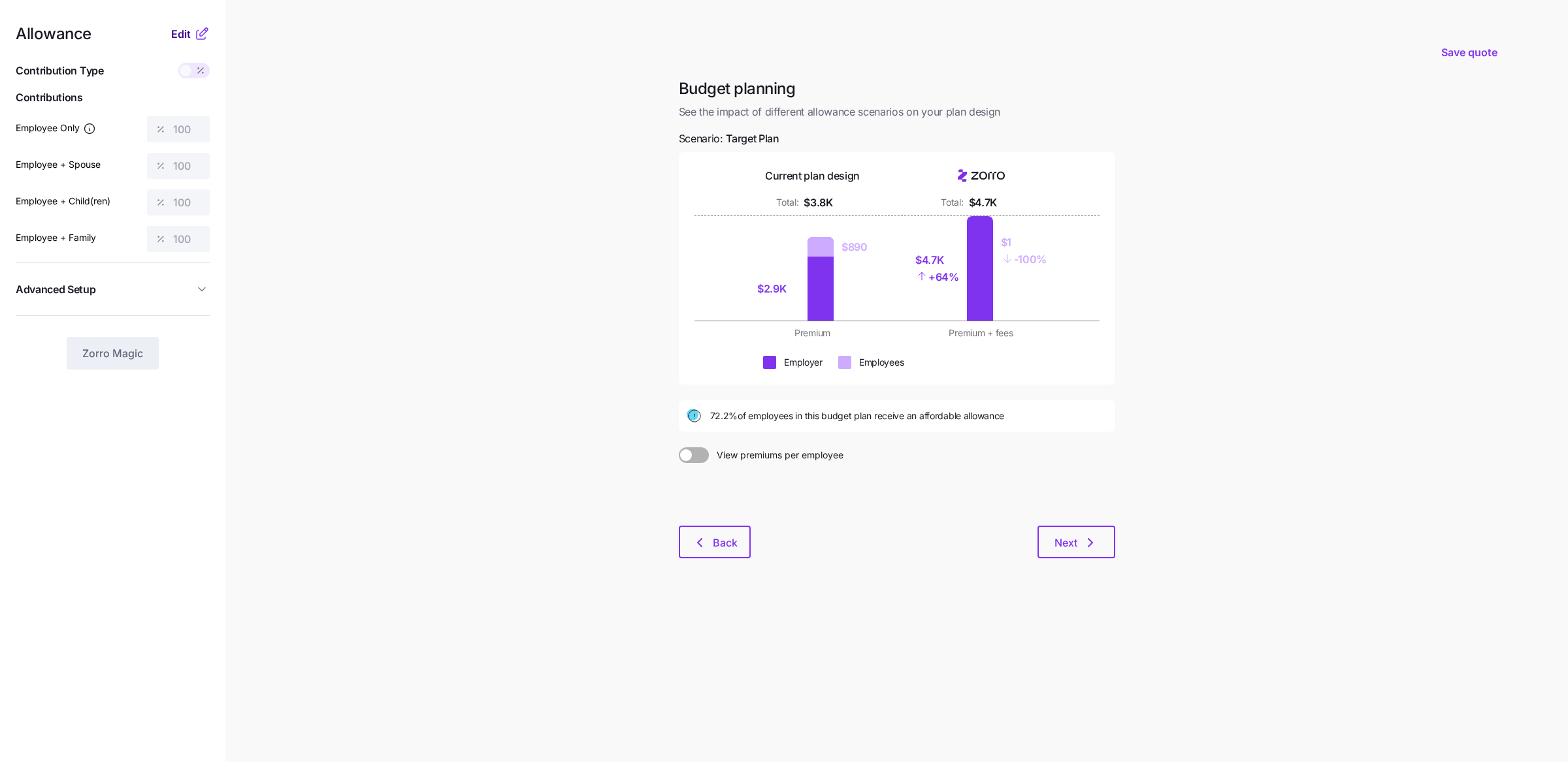
click at [173, 35] on span "Edit" at bounding box center [181, 33] width 20 height 15
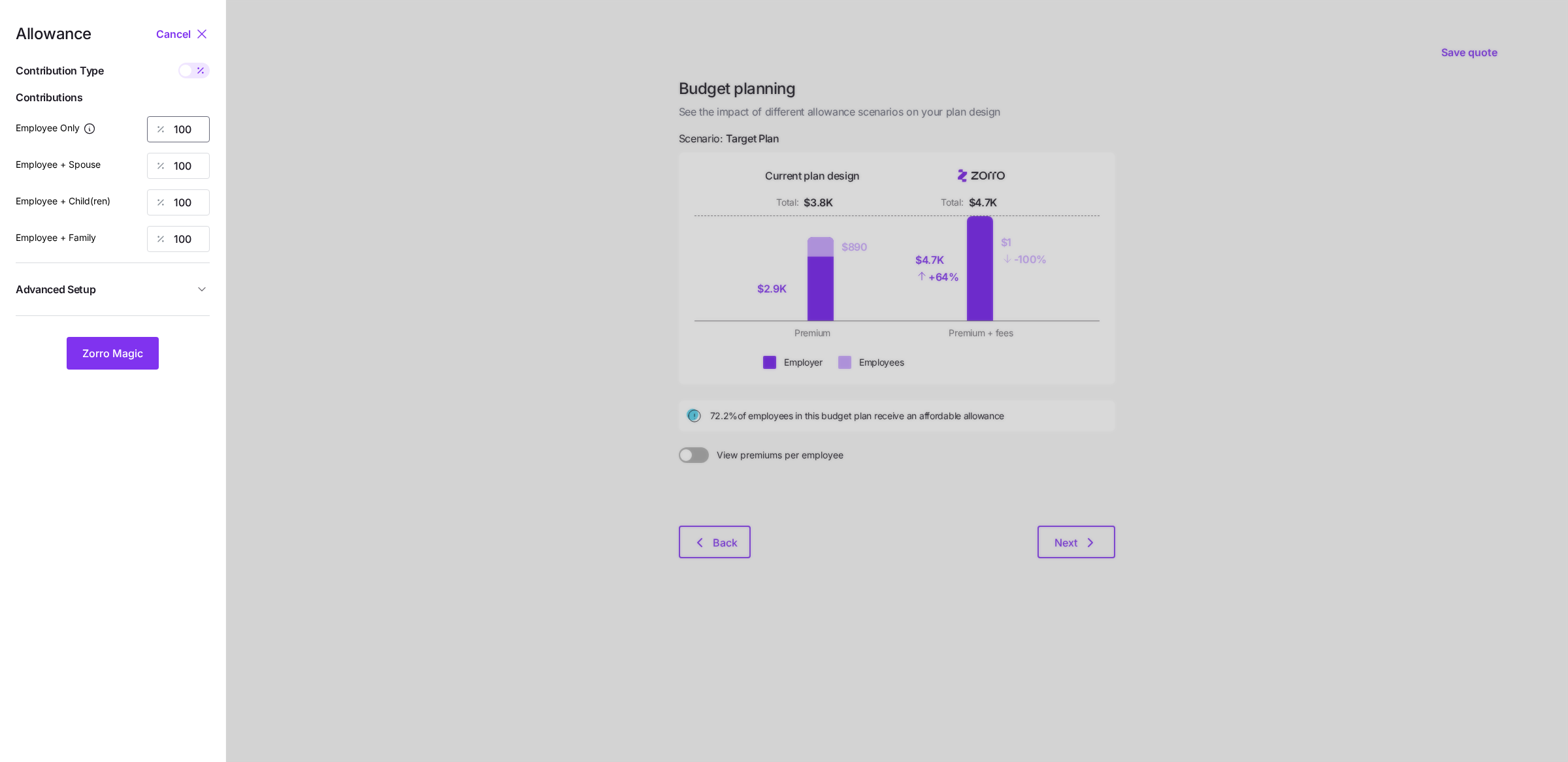
click at [196, 134] on input "100" at bounding box center [178, 129] width 63 height 26
type input "85"
type input "0"
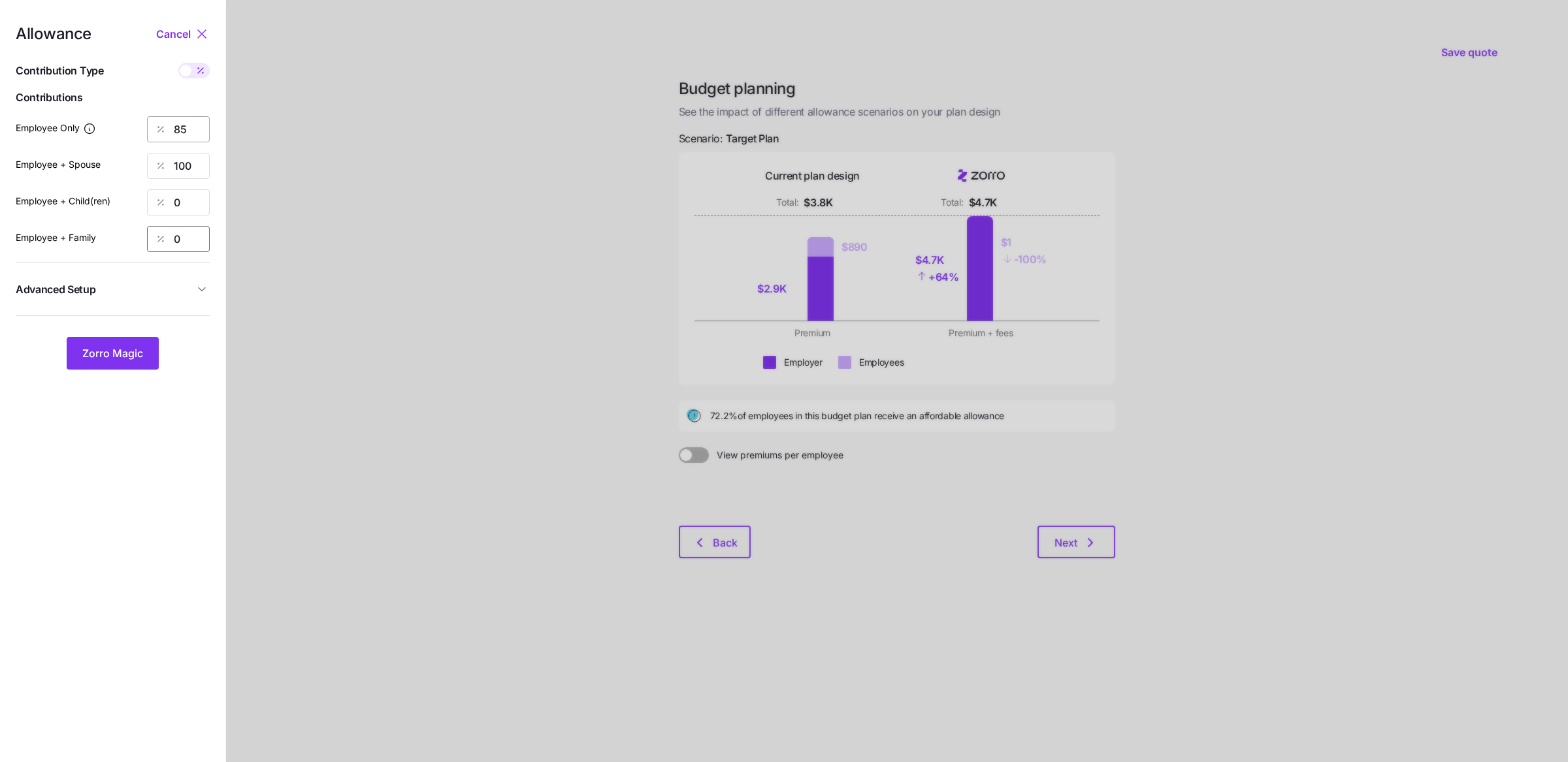
type input "0"
click at [195, 168] on input "100" at bounding box center [178, 165] width 63 height 26
type input "0"
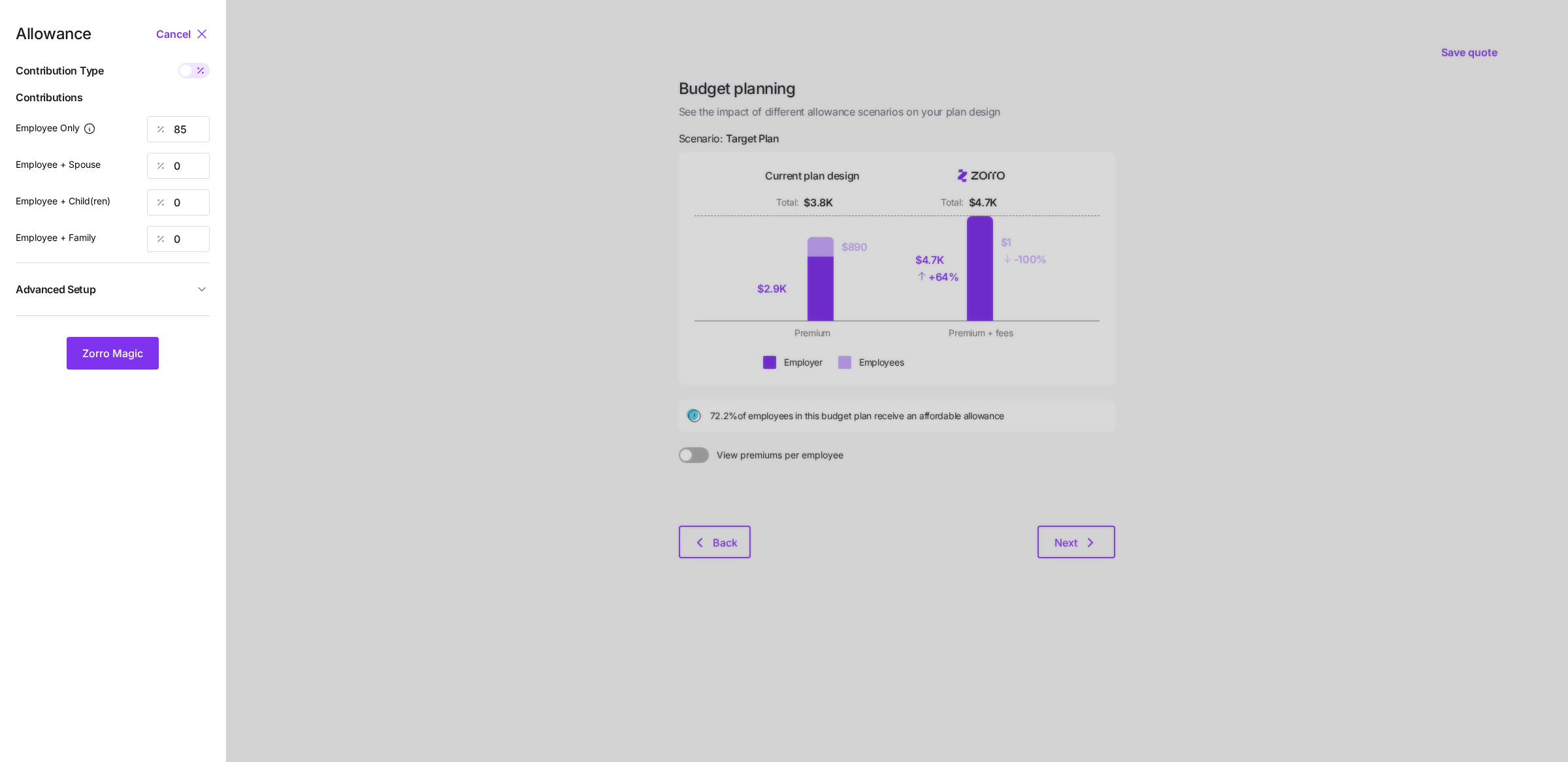
click at [322, 266] on div at bounding box center [897, 381] width 1341 height 762
click at [138, 288] on span "Advanced Setup" at bounding box center [105, 290] width 179 height 16
click at [125, 419] on span "Zorro Magic" at bounding box center [113, 421] width 61 height 15
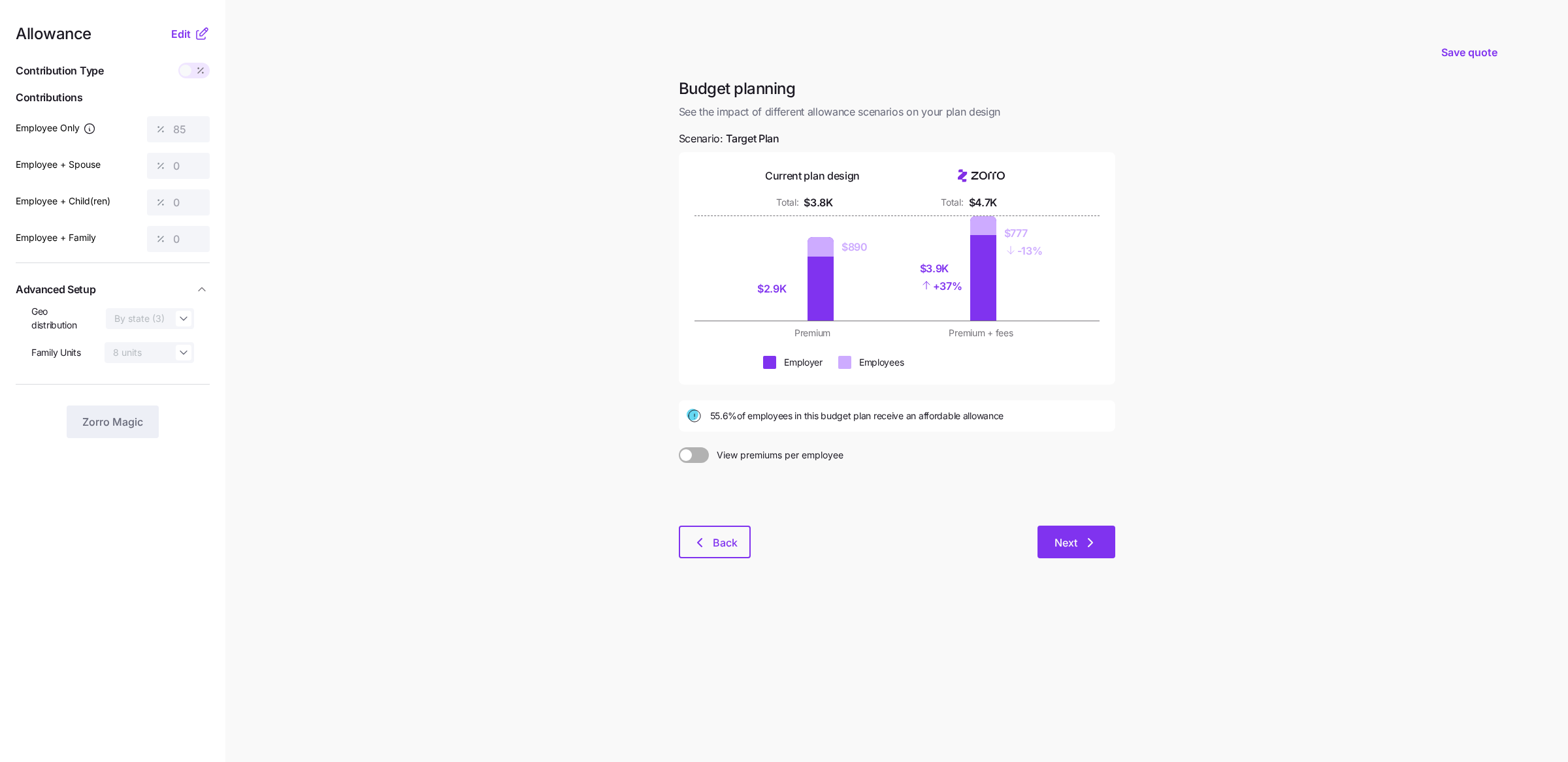
click at [1068, 538] on span "Next" at bounding box center [1066, 542] width 23 height 15
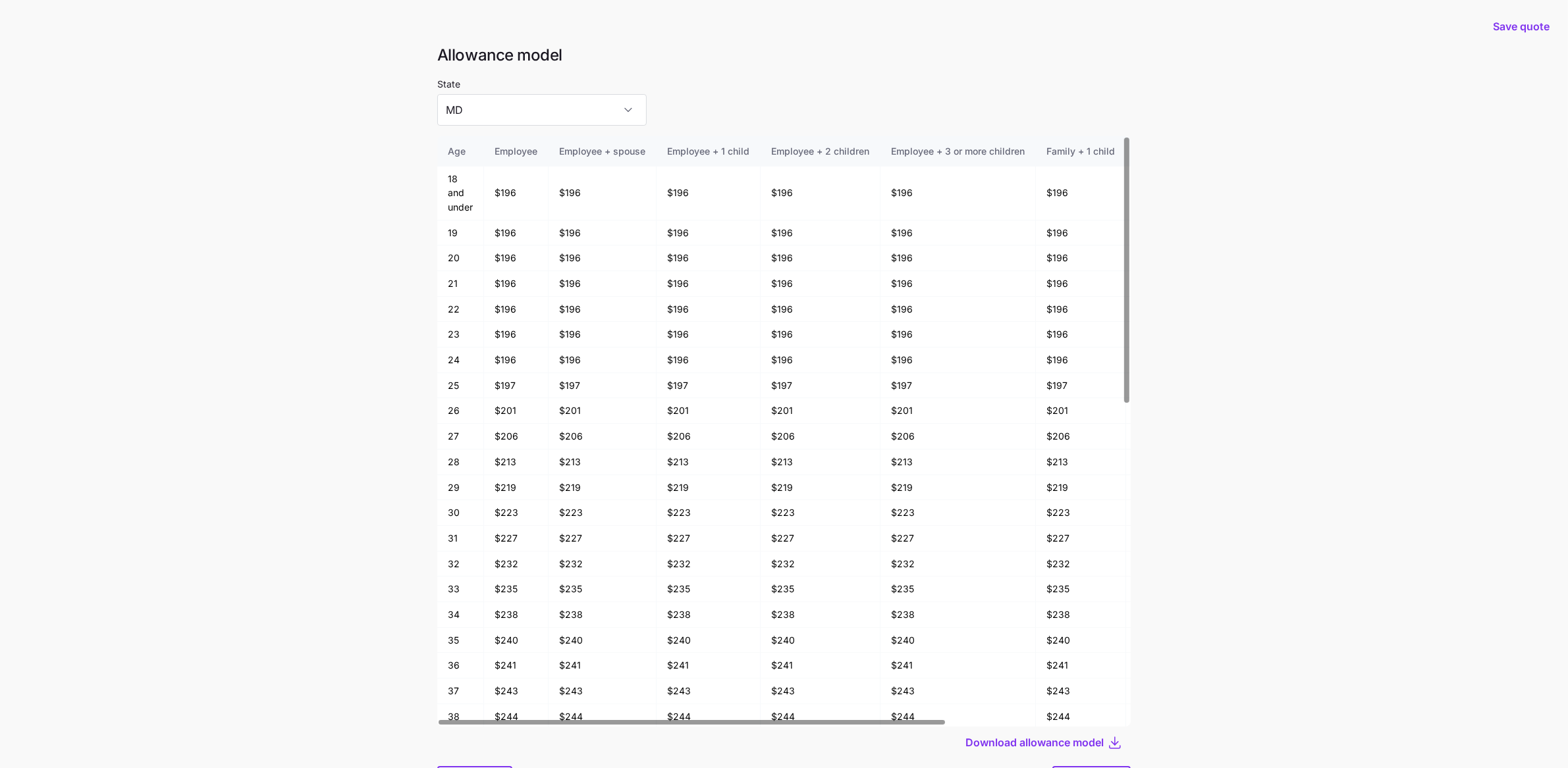
scroll to position [70, 0]
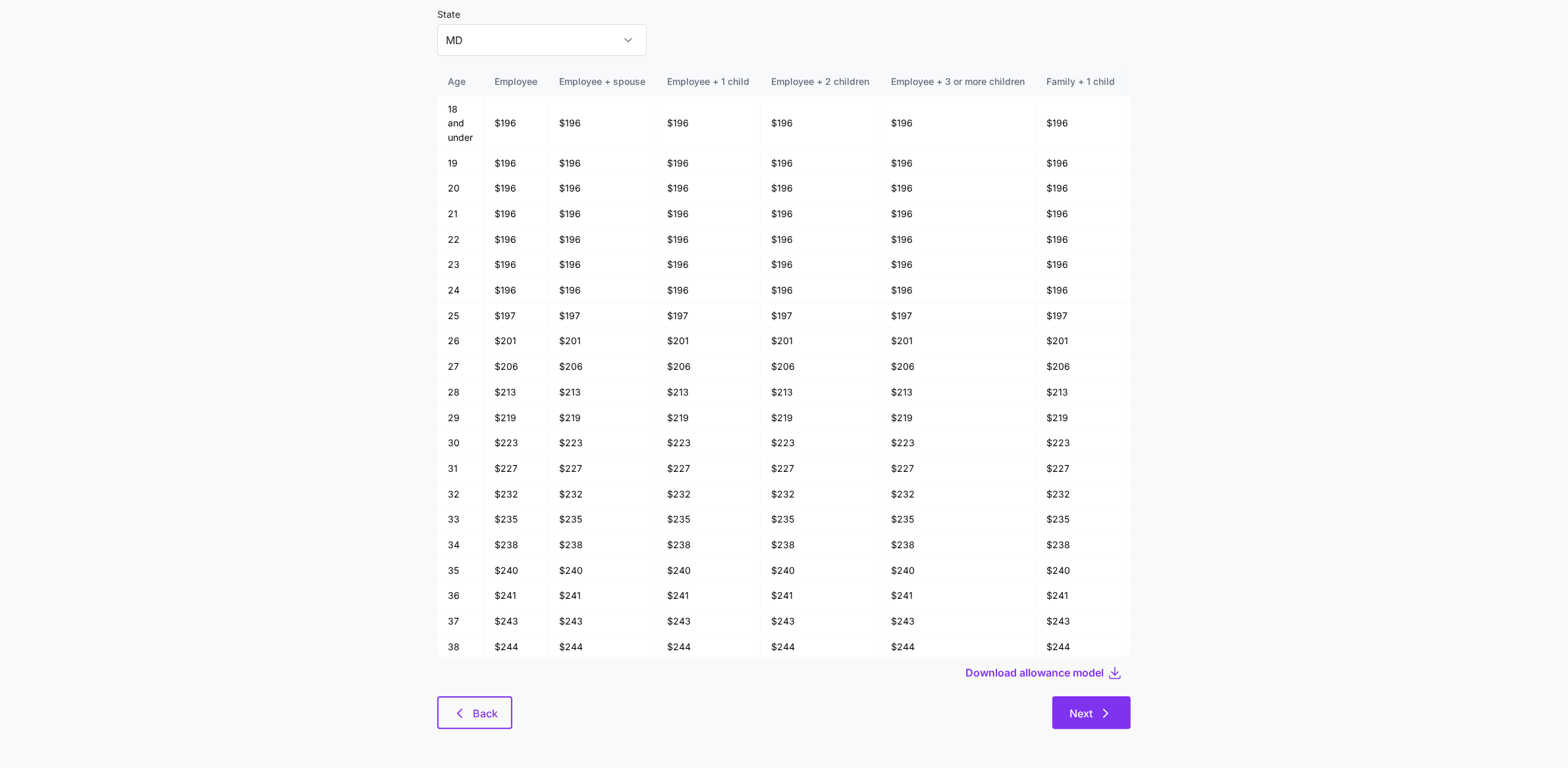
click at [1106, 703] on button "Next" at bounding box center [1091, 713] width 78 height 33
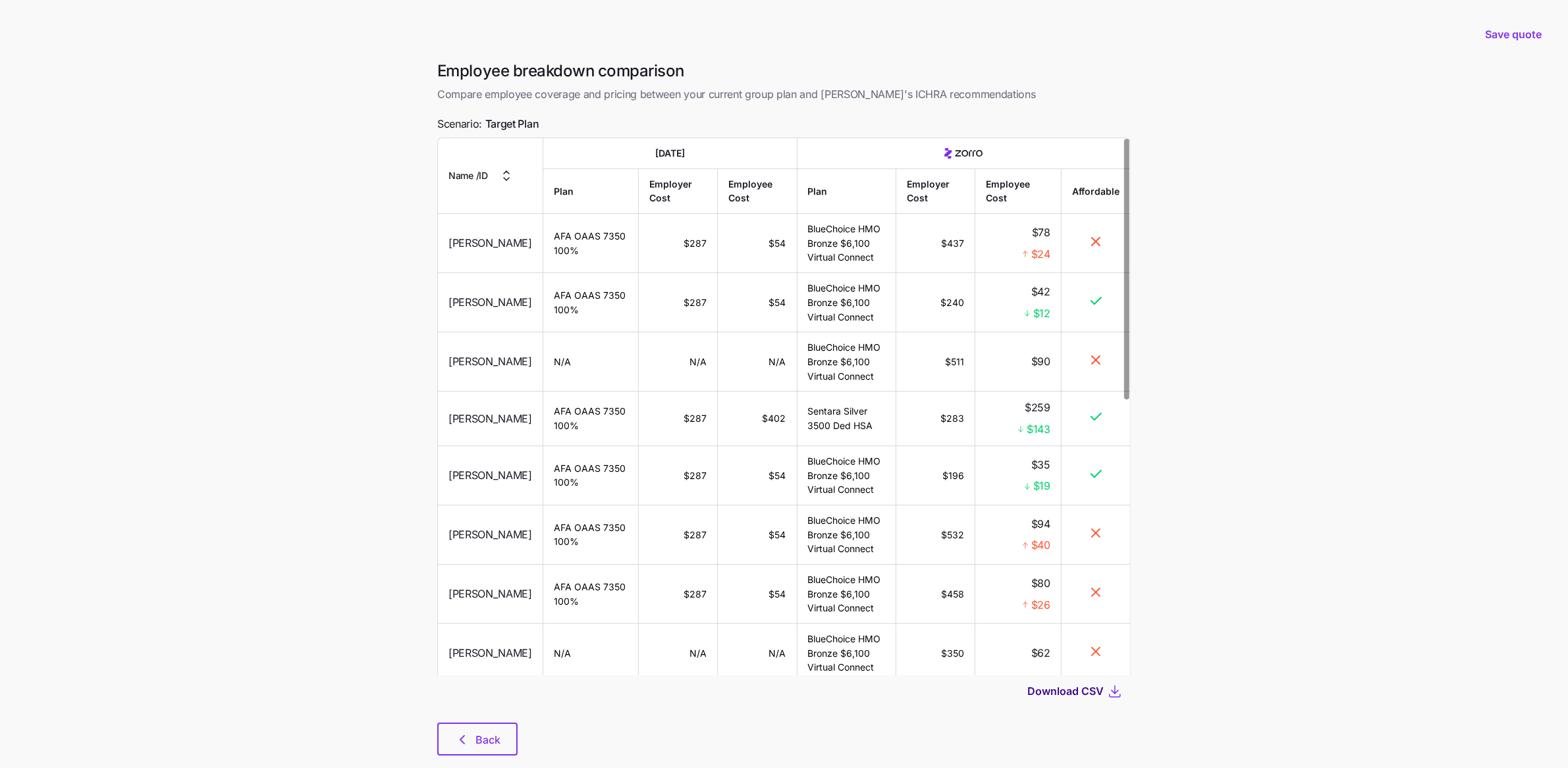
click at [1065, 691] on span "Download CSV" at bounding box center [1065, 691] width 77 height 16
